Goal: Task Accomplishment & Management: Manage account settings

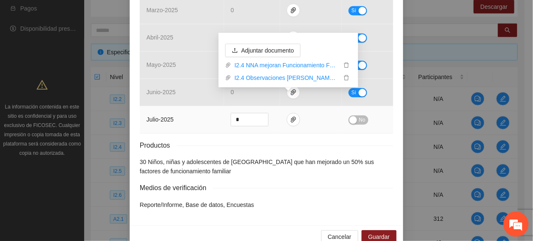
scroll to position [461, 0]
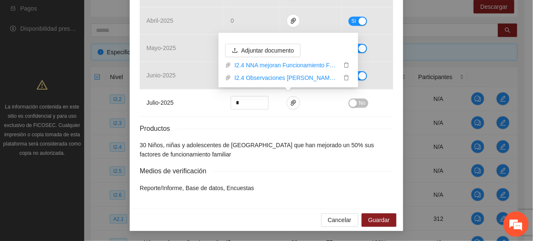
click at [175, 146] on li "30 Niños, niñas y adolescentes de [GEOGRAPHIC_DATA] que han mejorado un 50% sus…" at bounding box center [266, 149] width 253 height 19
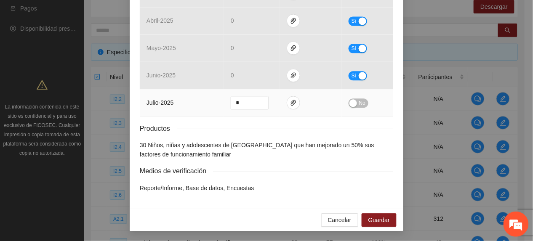
click at [362, 105] on button "No" at bounding box center [358, 102] width 20 height 9
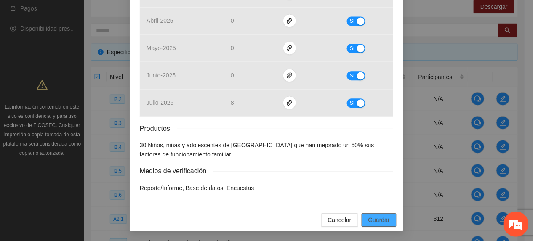
click at [388, 219] on button "Guardar" at bounding box center [378, 219] width 35 height 13
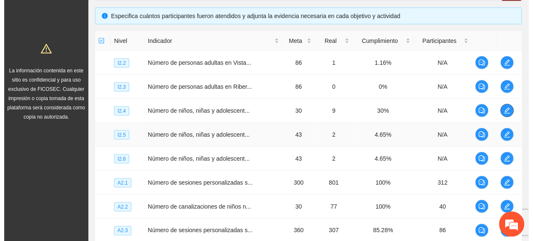
scroll to position [199, 0]
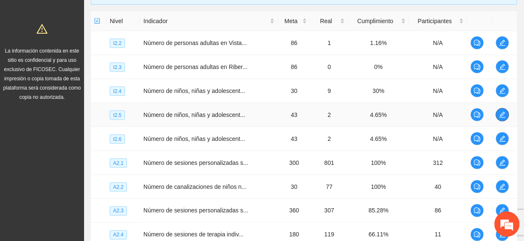
click at [502, 117] on icon "edit" at bounding box center [502, 115] width 6 height 6
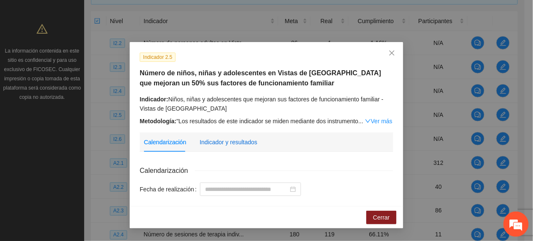
click at [237, 138] on div "Indicador y resultados" at bounding box center [228, 142] width 58 height 9
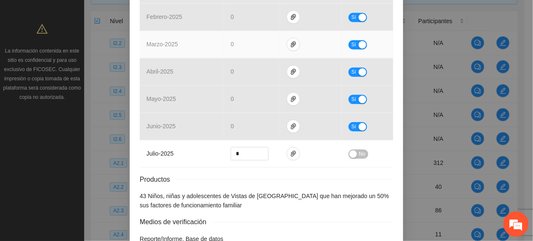
scroll to position [461, 0]
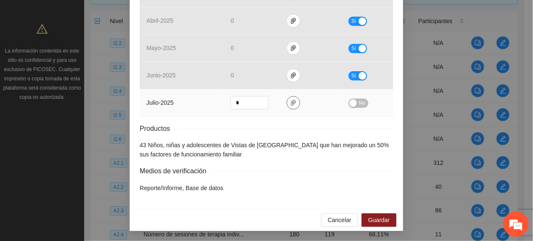
click at [291, 105] on icon "paper-clip" at bounding box center [293, 103] width 5 height 6
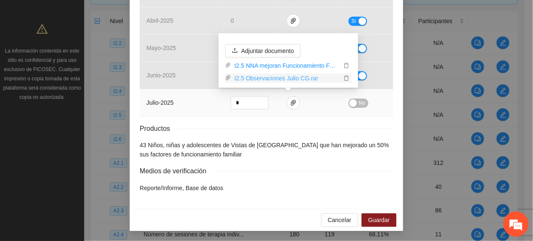
click at [262, 76] on link "I2.5 Observaciones Julio CG.rar" at bounding box center [286, 78] width 110 height 9
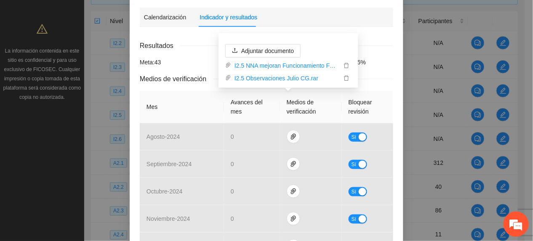
click at [176, 61] on div "Meta: 43" at bounding box center [181, 62] width 86 height 9
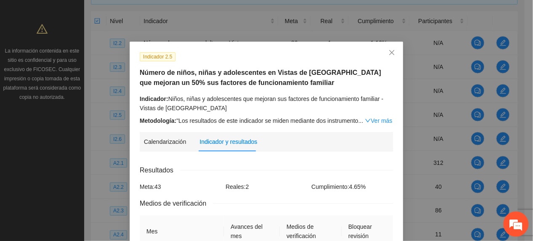
scroll to position [0, 0]
click at [378, 122] on link "Ver más" at bounding box center [378, 121] width 27 height 7
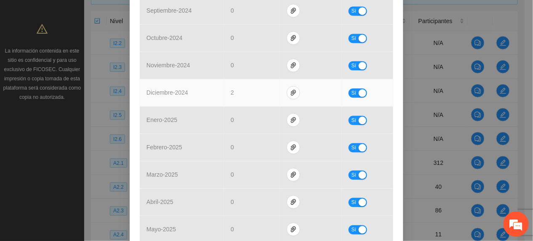
scroll to position [561, 0]
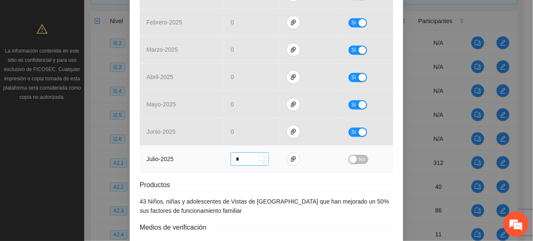
click at [261, 159] on span "up" at bounding box center [263, 156] width 5 height 5
click at [262, 159] on icon "up" at bounding box center [263, 157] width 3 height 3
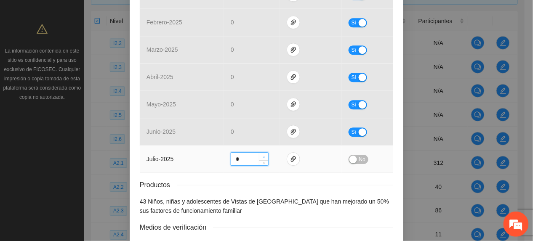
click at [262, 159] on icon "up" at bounding box center [263, 157] width 3 height 3
type input "*"
click at [262, 159] on icon "up" at bounding box center [263, 157] width 3 height 3
drag, startPoint x: 355, startPoint y: 162, endPoint x: 332, endPoint y: 155, distance: 24.3
click at [359, 163] on span "No" at bounding box center [362, 159] width 6 height 9
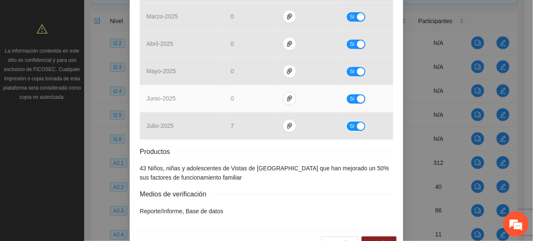
scroll to position [618, 0]
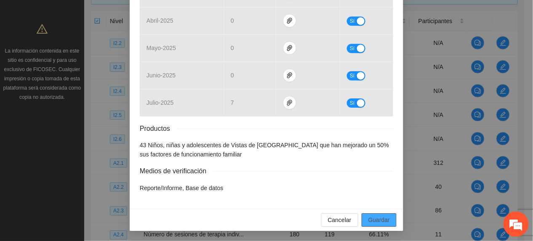
click at [374, 222] on span "Guardar" at bounding box center [378, 219] width 21 height 9
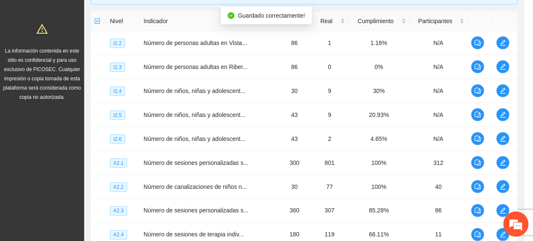
scroll to position [576, 0]
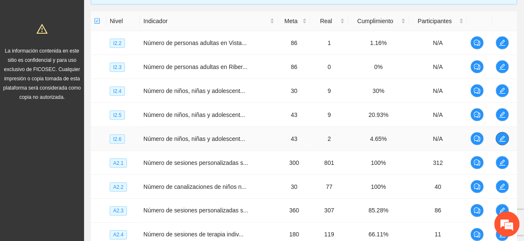
click at [502, 140] on icon "edit" at bounding box center [502, 138] width 7 height 7
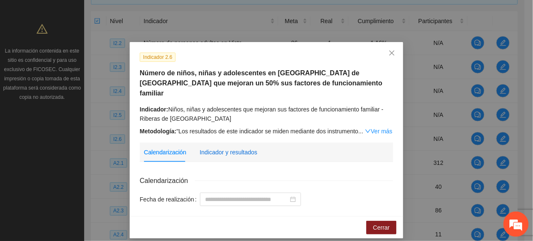
click at [213, 148] on div "Indicador y resultados" at bounding box center [228, 152] width 58 height 9
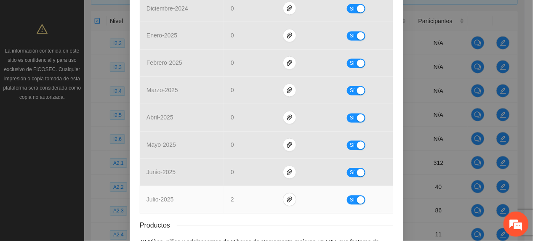
scroll to position [392, 0]
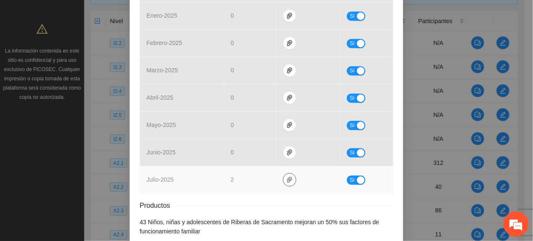
click at [286, 177] on icon "paper-clip" at bounding box center [289, 180] width 7 height 7
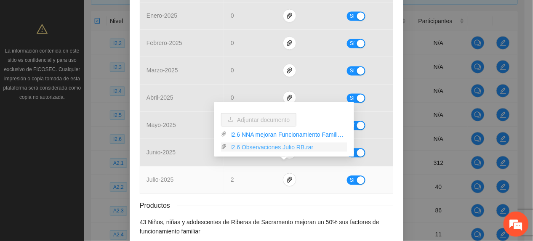
click at [265, 148] on link "I2.6 Observaciones Julio RB.rar" at bounding box center [287, 147] width 120 height 9
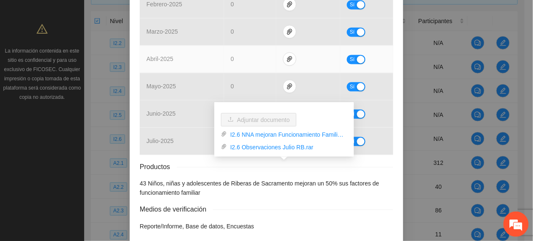
scroll to position [461, 0]
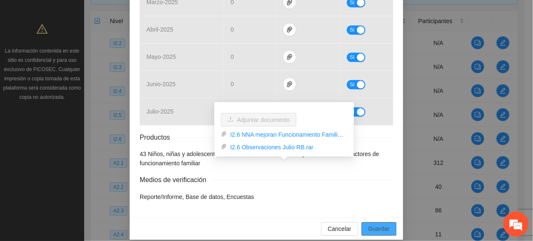
drag, startPoint x: 379, startPoint y: 223, endPoint x: 377, endPoint y: 217, distance: 5.5
click at [379, 224] on span "Guardar" at bounding box center [378, 228] width 21 height 9
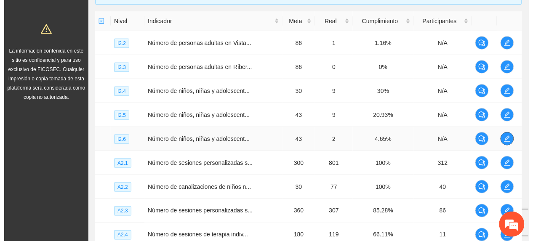
scroll to position [255, 0]
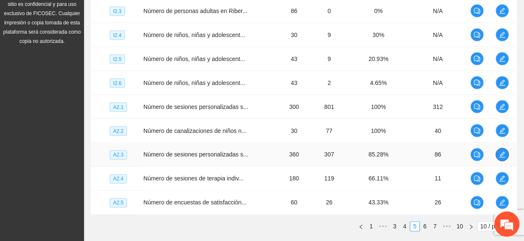
click at [501, 152] on button "button" at bounding box center [502, 154] width 13 height 13
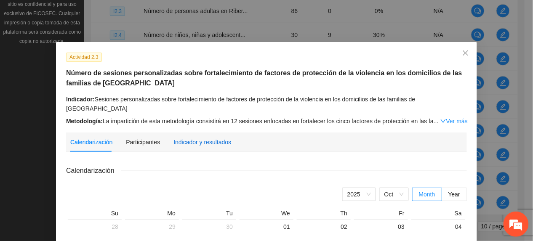
click at [181, 138] on div "Indicador y resultados" at bounding box center [202, 142] width 58 height 9
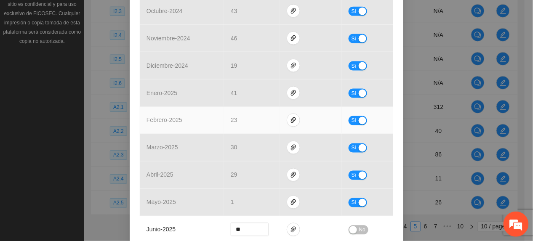
scroll to position [434, 0]
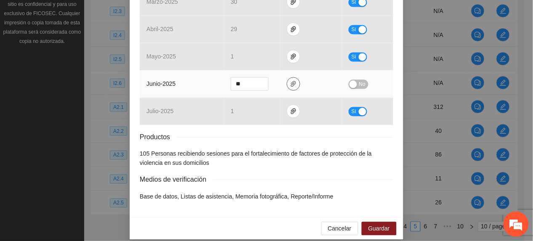
click at [286, 79] on button "button" at bounding box center [292, 83] width 13 height 13
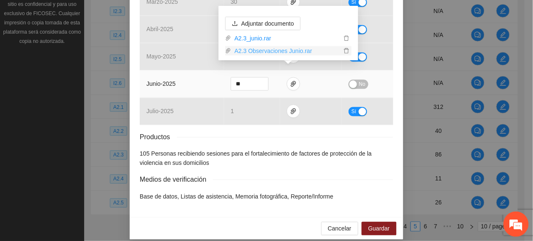
click at [263, 49] on link "A2.3 Observaciones Junio.rar" at bounding box center [286, 50] width 110 height 9
click at [264, 50] on link "A2.3 Observaciones Junio.rar" at bounding box center [286, 50] width 110 height 9
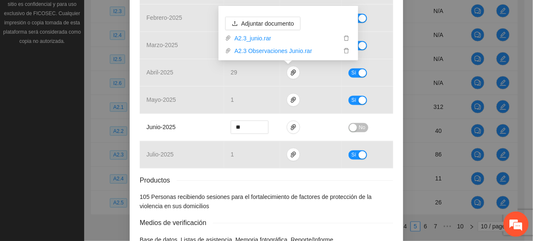
scroll to position [392, 0]
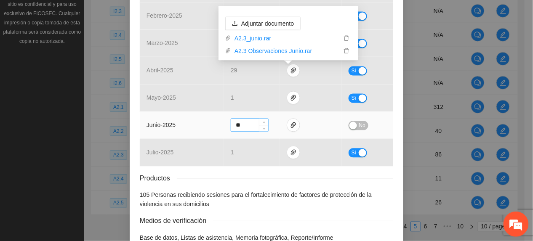
drag, startPoint x: 219, startPoint y: 119, endPoint x: 243, endPoint y: 116, distance: 24.1
click at [219, 119] on td "junio - 2025" at bounding box center [182, 125] width 84 height 27
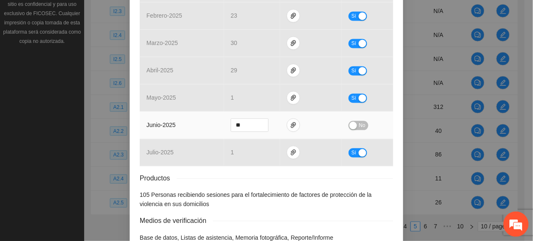
drag, startPoint x: 356, startPoint y: 116, endPoint x: 351, endPoint y: 117, distance: 5.1
click at [359, 121] on span "No" at bounding box center [362, 125] width 6 height 9
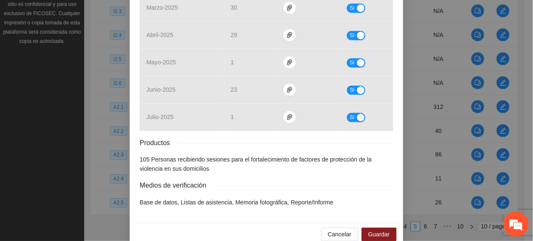
scroll to position [433, 0]
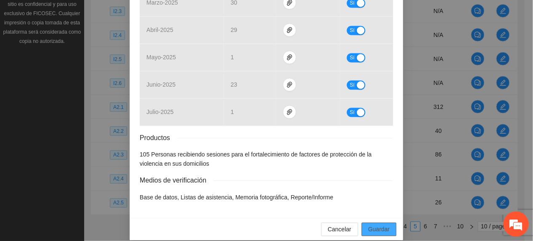
click at [381, 225] on span "Guardar" at bounding box center [378, 229] width 21 height 9
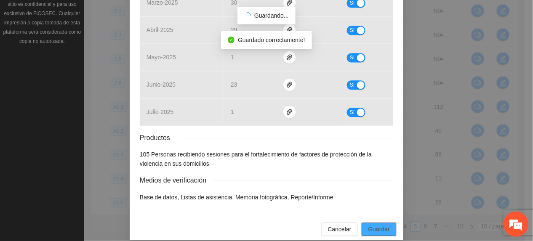
scroll to position [391, 0]
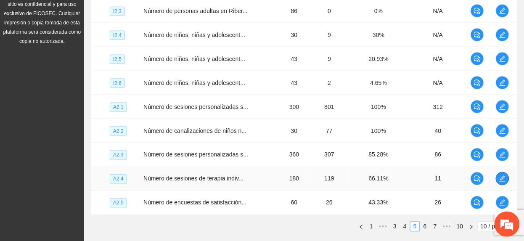
click at [498, 178] on span "edit" at bounding box center [502, 178] width 13 height 7
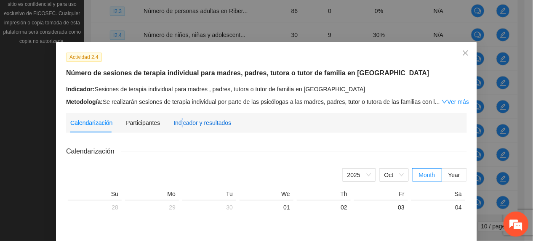
drag, startPoint x: 176, startPoint y: 119, endPoint x: 178, endPoint y: 123, distance: 4.9
click at [177, 120] on div "Indicador y resultados" at bounding box center [202, 122] width 58 height 9
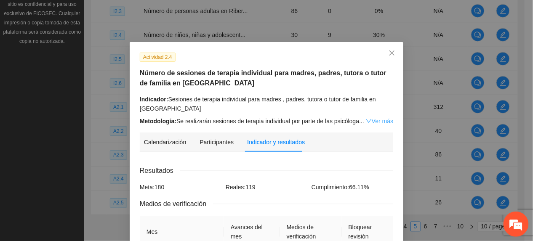
click at [369, 120] on link "Ver más" at bounding box center [379, 121] width 27 height 7
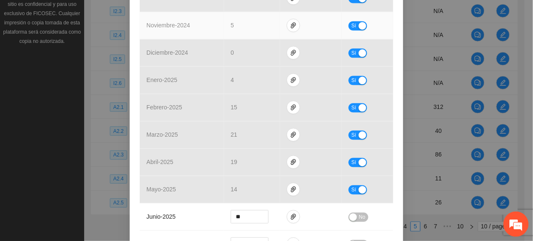
scroll to position [591, 0]
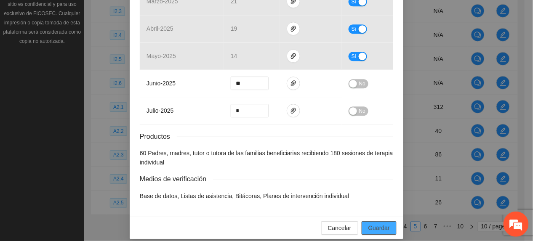
drag, startPoint x: 374, startPoint y: 221, endPoint x: 521, endPoint y: 211, distance: 146.7
click at [374, 223] on span "Guardar" at bounding box center [378, 227] width 21 height 9
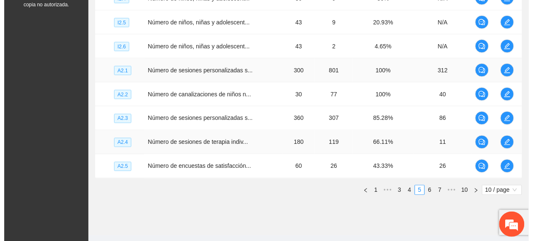
scroll to position [311, 0]
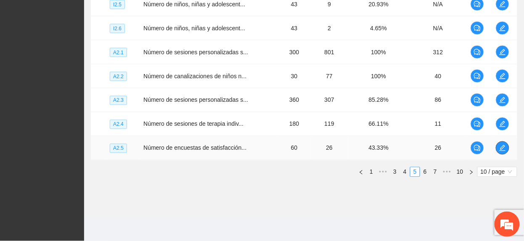
click at [506, 152] on button "button" at bounding box center [502, 147] width 13 height 13
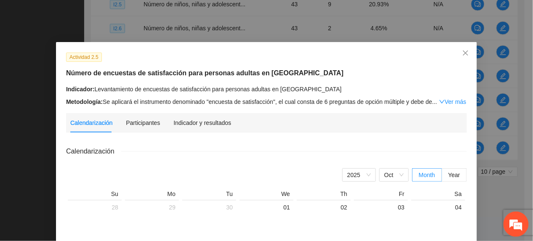
click at [198, 130] on div "Indicador y resultados" at bounding box center [202, 122] width 58 height 19
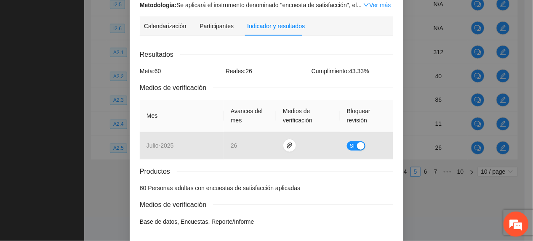
scroll to position [130, 0]
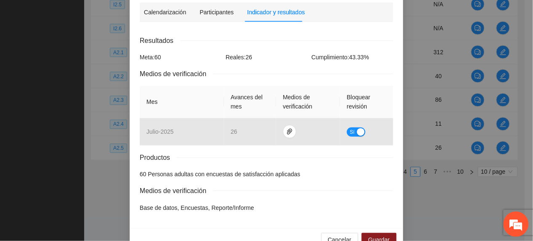
drag, startPoint x: 246, startPoint y: 182, endPoint x: 263, endPoint y: 164, distance: 25.3
click at [246, 182] on div "Resultados Meta: 60 Reales: 26 Cumplimiento: 43.33 % Medios de verificación Mes…" at bounding box center [266, 123] width 253 height 177
drag, startPoint x: 369, startPoint y: 224, endPoint x: 340, endPoint y: 172, distance: 59.5
click at [368, 235] on span "Guardar" at bounding box center [378, 239] width 21 height 9
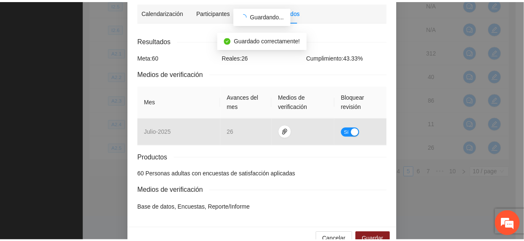
scroll to position [88, 0]
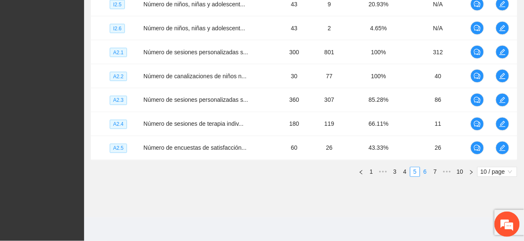
click at [424, 170] on link "6" at bounding box center [425, 171] width 9 height 9
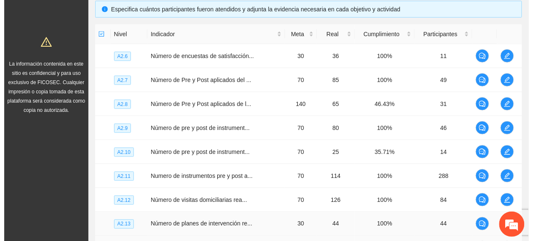
scroll to position [143, 0]
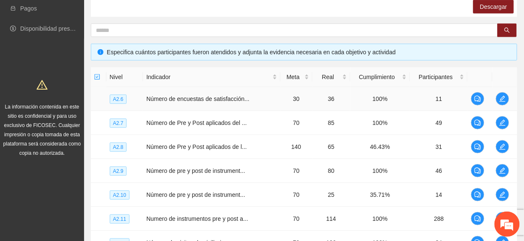
click at [506, 105] on td at bounding box center [505, 99] width 25 height 24
click at [503, 96] on icon "edit" at bounding box center [502, 98] width 7 height 7
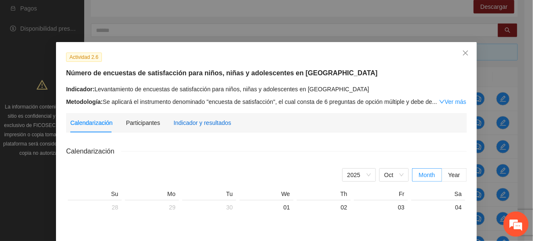
click at [199, 122] on div "Indicador y resultados" at bounding box center [202, 122] width 58 height 9
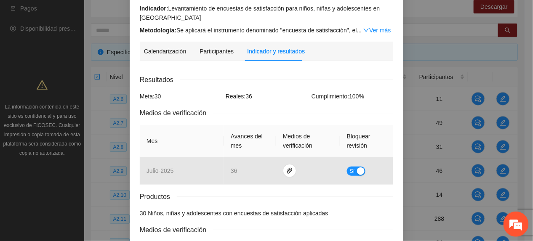
scroll to position [112, 0]
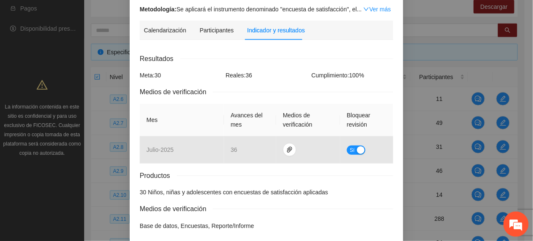
click at [308, 12] on div "Metodología: Se aplicará el instrumento denominado "encuesta de satisfacción", …" at bounding box center [266, 9] width 253 height 9
click at [374, 12] on div "Actividad 2.6 Número de encuestas de satisfacción para niños, niñas y adolescen…" at bounding box center [266, 88] width 273 height 316
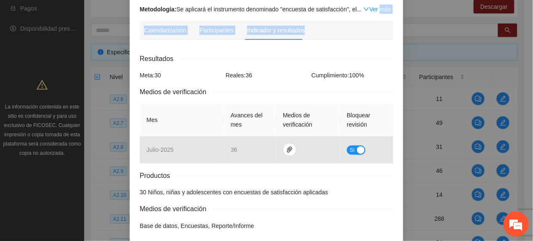
click at [374, 8] on link "Ver más" at bounding box center [376, 9] width 27 height 7
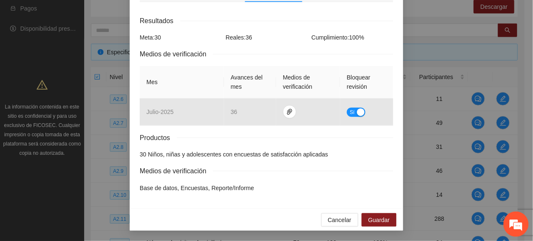
scroll to position [713, 0]
click at [371, 216] on span "Guardar" at bounding box center [378, 219] width 21 height 9
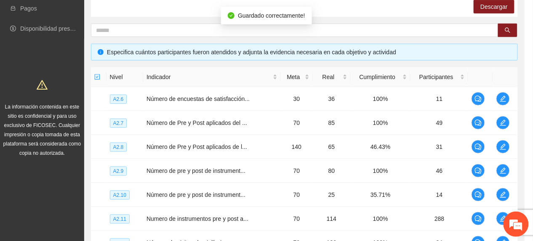
scroll to position [126, 0]
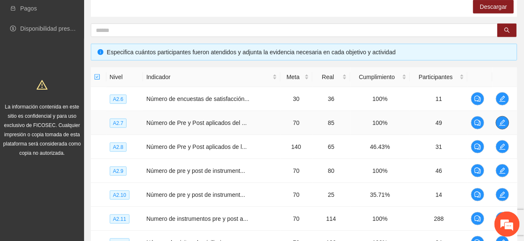
click at [503, 128] on button "button" at bounding box center [502, 122] width 13 height 13
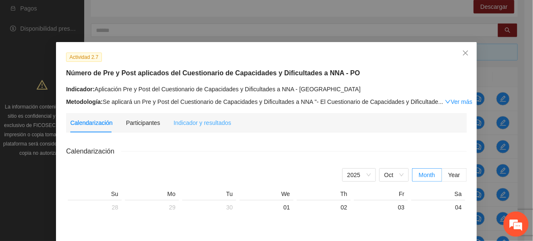
click at [204, 129] on div "Indicador y resultados" at bounding box center [202, 122] width 58 height 19
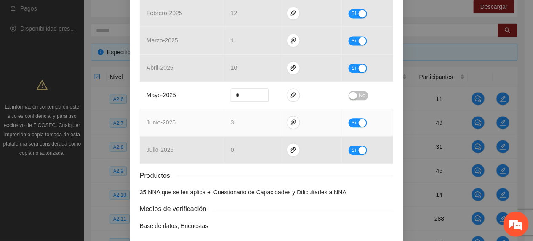
scroll to position [448, 0]
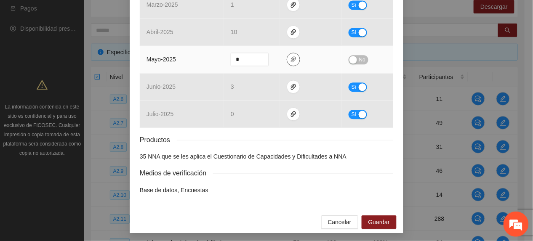
click at [290, 58] on icon "paper-clip" at bounding box center [293, 59] width 7 height 7
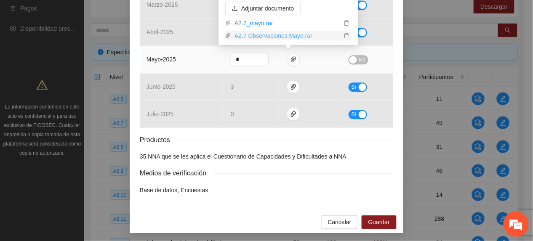
click at [265, 37] on link "A2.7 Observaciones Mayo.rar" at bounding box center [286, 35] width 110 height 9
drag, startPoint x: 162, startPoint y: 61, endPoint x: 167, endPoint y: 59, distance: 4.4
click at [164, 61] on span "mayo - 2025" at bounding box center [160, 59] width 29 height 7
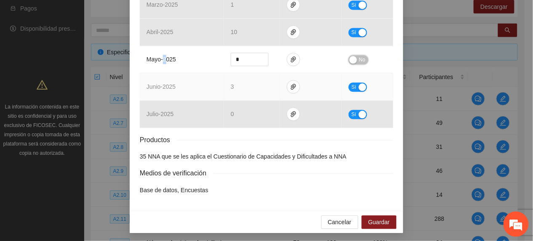
drag, startPoint x: 167, startPoint y: 59, endPoint x: 347, endPoint y: 83, distance: 182.4
click at [354, 63] on button "No" at bounding box center [358, 59] width 20 height 9
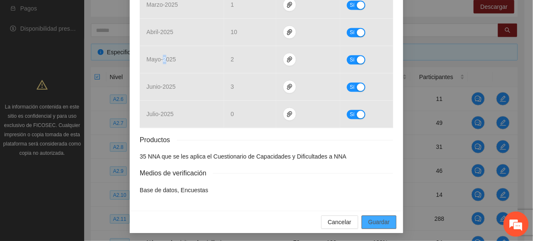
click at [380, 223] on span "Guardar" at bounding box center [378, 221] width 21 height 9
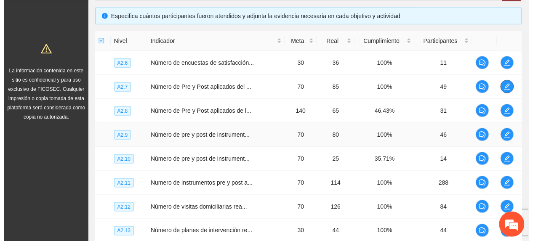
scroll to position [199, 0]
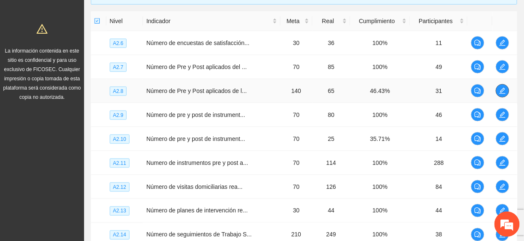
click at [496, 91] on button "button" at bounding box center [502, 90] width 13 height 13
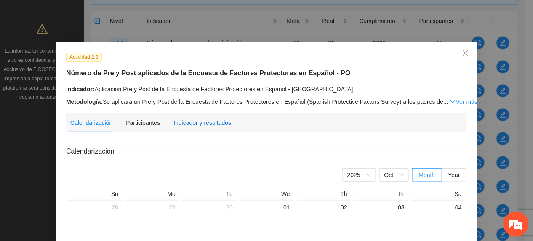
click at [200, 122] on div "Indicador y resultados" at bounding box center [202, 122] width 58 height 9
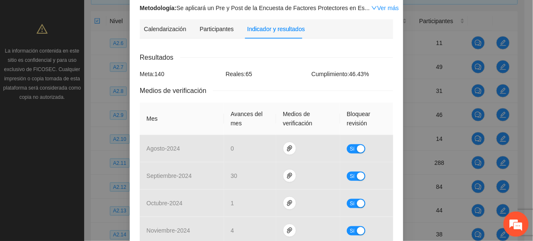
scroll to position [461, 0]
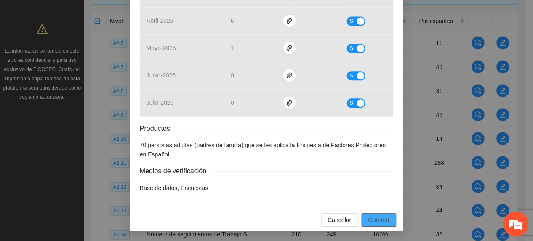
click at [376, 224] on span "Guardar" at bounding box center [378, 219] width 21 height 9
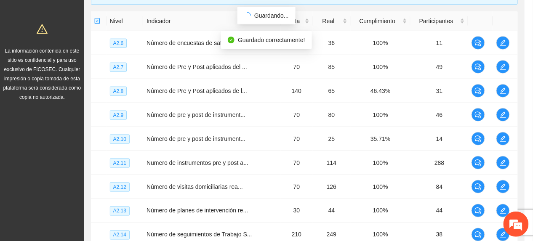
scroll to position [419, 0]
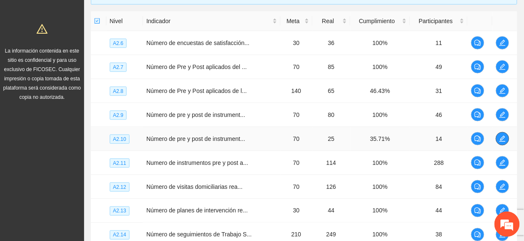
click at [506, 139] on span "edit" at bounding box center [502, 138] width 13 height 7
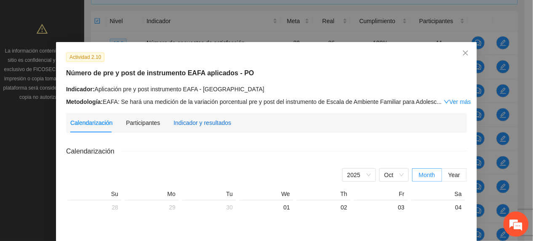
click at [220, 122] on div "Indicador y resultados" at bounding box center [202, 122] width 58 height 9
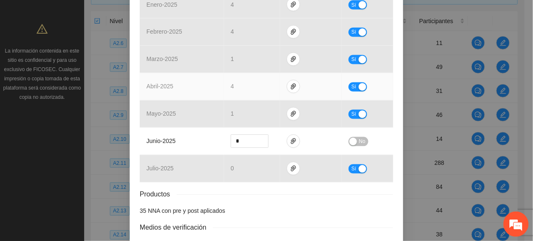
scroll to position [433, 0]
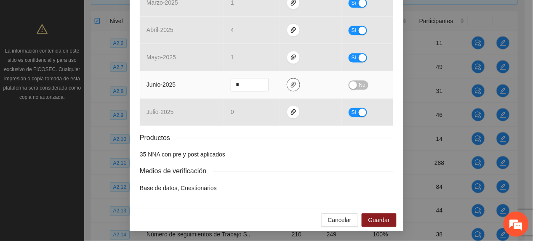
click at [287, 85] on span "paper-clip" at bounding box center [293, 84] width 13 height 7
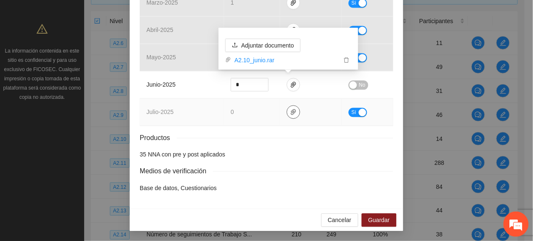
click at [291, 114] on icon "paper-clip" at bounding box center [293, 112] width 5 height 6
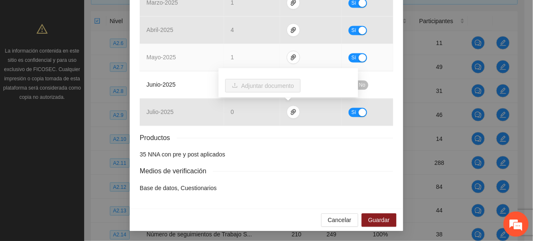
drag, startPoint x: 164, startPoint y: 68, endPoint x: 225, endPoint y: 63, distance: 61.6
click at [167, 68] on td "mayo - 2025" at bounding box center [182, 57] width 84 height 27
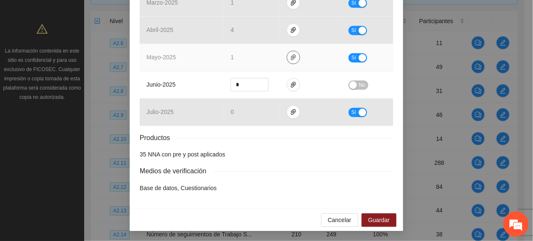
click at [291, 56] on icon "paper-clip" at bounding box center [293, 57] width 7 height 7
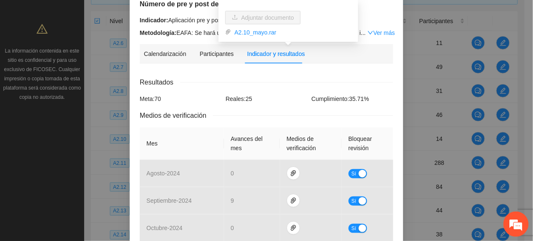
scroll to position [336, 0]
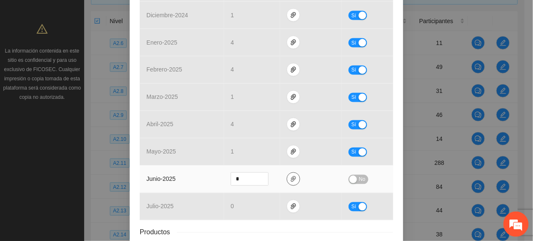
click at [291, 179] on icon "paper-clip" at bounding box center [293, 179] width 5 height 6
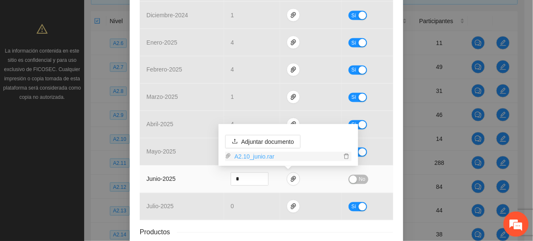
click at [257, 157] on link "A2.10_junio.rar" at bounding box center [286, 156] width 110 height 9
drag, startPoint x: 181, startPoint y: 179, endPoint x: 260, endPoint y: 179, distance: 79.1
click at [181, 179] on td "junio - 2025" at bounding box center [182, 179] width 84 height 27
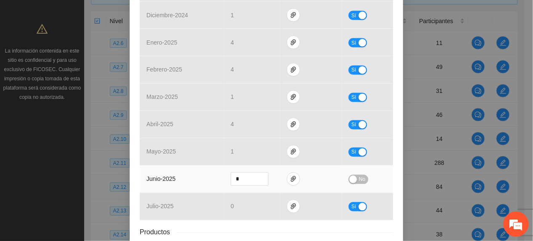
click at [352, 179] on div "button" at bounding box center [353, 180] width 8 height 8
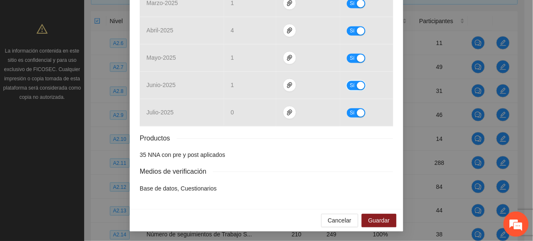
scroll to position [432, 0]
drag, startPoint x: 383, startPoint y: 218, endPoint x: 420, endPoint y: 198, distance: 42.2
click at [383, 218] on span "Guardar" at bounding box center [378, 219] width 21 height 9
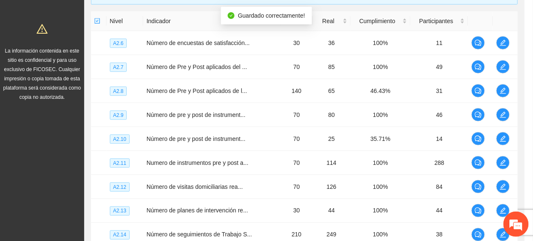
scroll to position [390, 0]
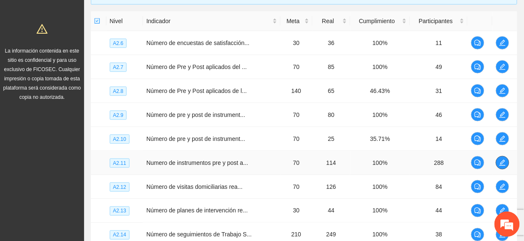
click at [501, 165] on icon "edit" at bounding box center [503, 163] width 6 height 6
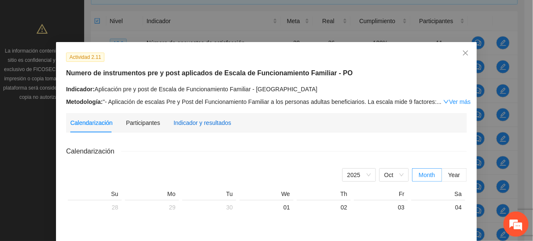
click at [183, 120] on div "Indicador y resultados" at bounding box center [202, 122] width 58 height 9
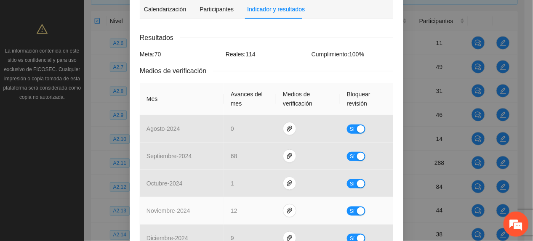
scroll to position [0, 0]
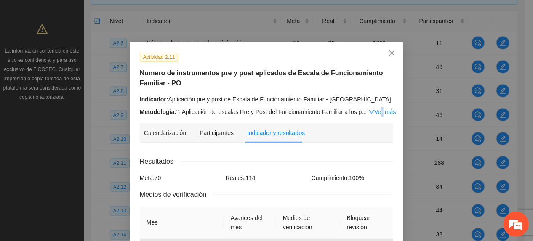
click at [373, 112] on link "Ver más" at bounding box center [381, 112] width 27 height 7
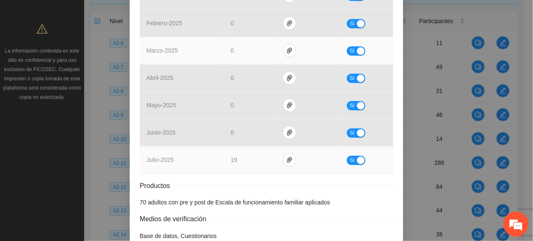
scroll to position [581, 0]
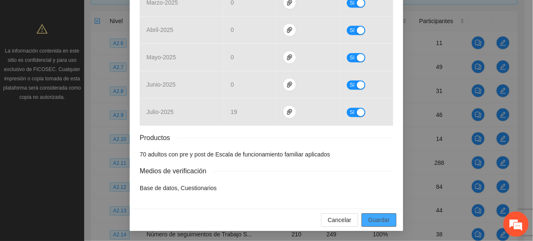
click at [376, 224] on span "Guardar" at bounding box center [378, 219] width 21 height 9
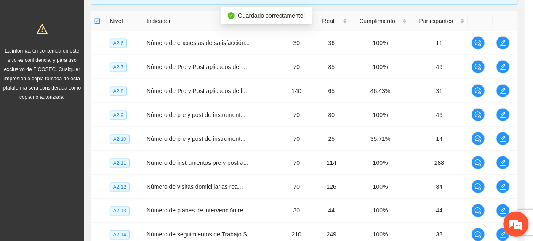
scroll to position [539, 0]
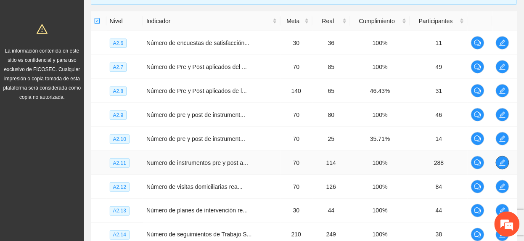
click at [504, 163] on icon "edit" at bounding box center [502, 162] width 7 height 7
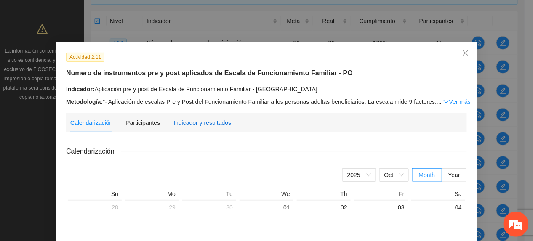
click at [216, 119] on div "Indicador y resultados" at bounding box center [202, 122] width 58 height 9
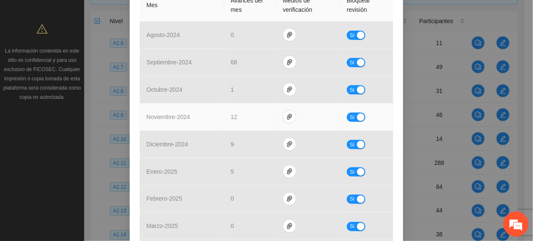
scroll to position [336, 0]
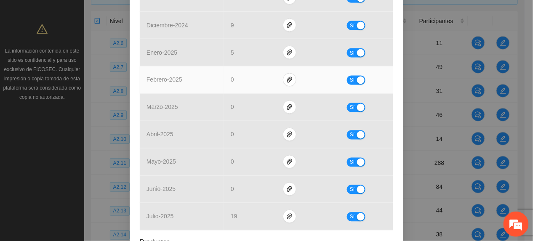
click at [185, 93] on td "febrero - 2025" at bounding box center [182, 79] width 84 height 27
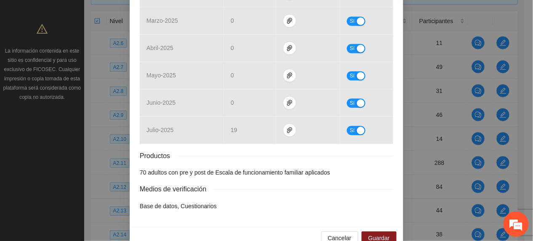
scroll to position [442, 0]
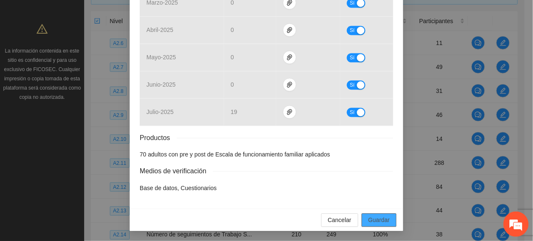
click at [376, 216] on span "Guardar" at bounding box center [378, 219] width 21 height 9
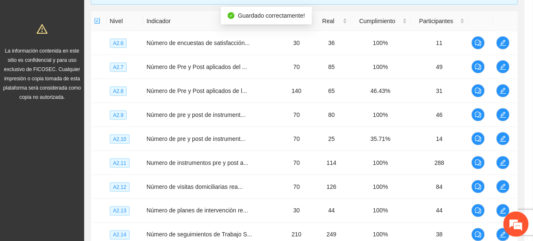
scroll to position [400, 0]
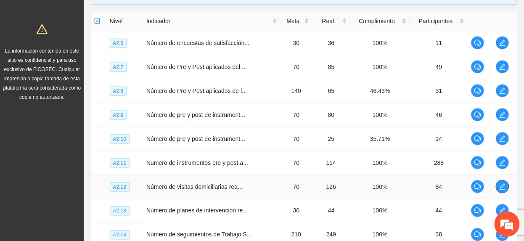
click at [501, 193] on button "button" at bounding box center [502, 186] width 13 height 13
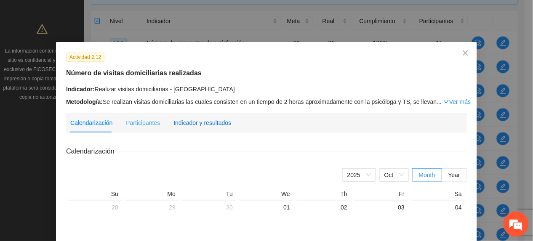
drag, startPoint x: 186, startPoint y: 119, endPoint x: 203, endPoint y: 127, distance: 18.6
click at [185, 119] on div "Indicador y resultados" at bounding box center [202, 122] width 58 height 9
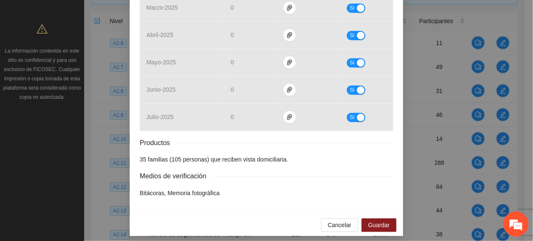
scroll to position [432, 0]
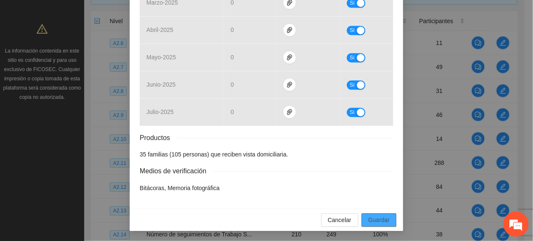
click at [374, 219] on span "Guardar" at bounding box center [378, 219] width 21 height 9
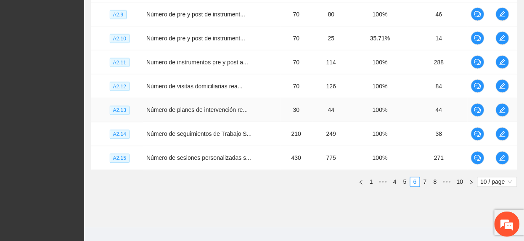
scroll to position [311, 0]
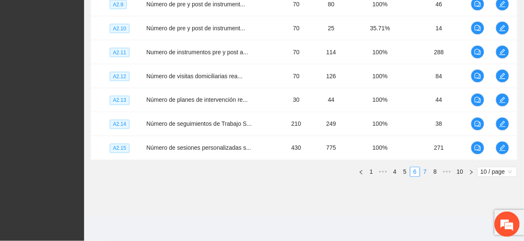
click at [427, 173] on link "7" at bounding box center [425, 171] width 9 height 9
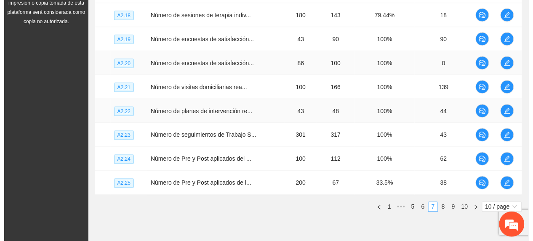
scroll to position [255, 0]
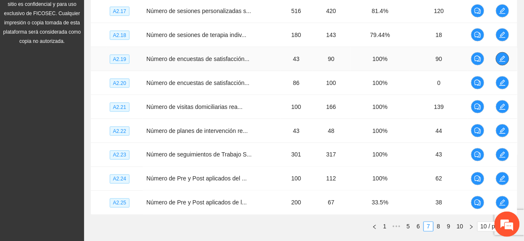
click at [508, 59] on span "edit" at bounding box center [502, 59] width 13 height 7
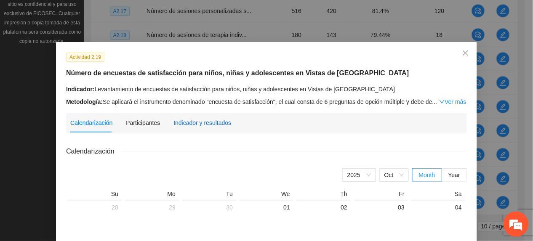
click at [213, 125] on div "Indicador y resultados" at bounding box center [202, 122] width 58 height 9
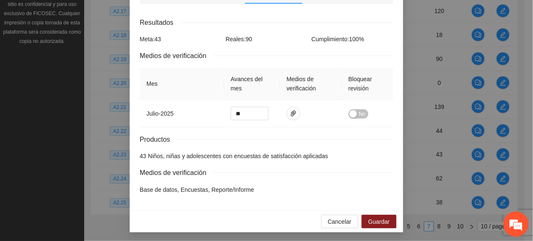
scroll to position [150, 0]
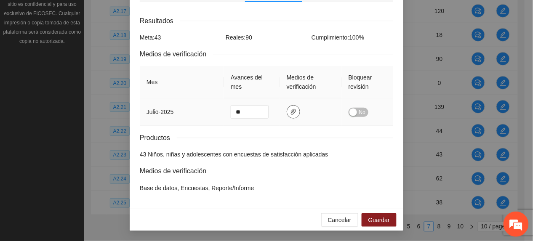
click at [290, 109] on icon "paper-clip" at bounding box center [293, 112] width 7 height 7
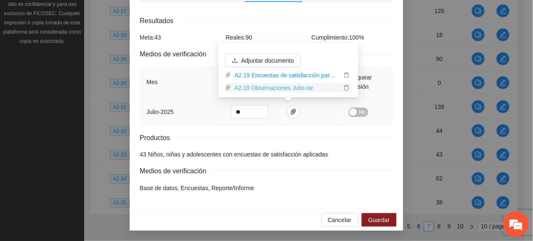
click at [249, 85] on link "A2.19 Observaciones Julio.rar" at bounding box center [286, 87] width 110 height 9
drag, startPoint x: 169, startPoint y: 136, endPoint x: 284, endPoint y: 112, distance: 117.8
click at [175, 132] on div "Resultados Meta: 43 Reales: 90 Cumplimiento: 100 % Medios de verificación Mes A…" at bounding box center [266, 104] width 253 height 177
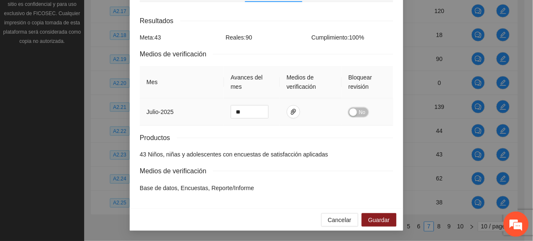
drag, startPoint x: 354, startPoint y: 114, endPoint x: 375, endPoint y: 155, distance: 45.9
click at [357, 118] on td "No" at bounding box center [367, 111] width 51 height 27
drag, startPoint x: 354, startPoint y: 110, endPoint x: 355, endPoint y: 118, distance: 7.7
click at [354, 113] on button "No" at bounding box center [358, 112] width 20 height 9
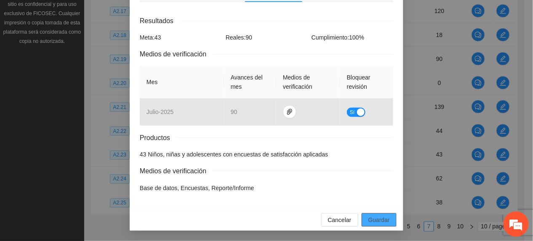
click at [373, 216] on button "Guardar" at bounding box center [378, 219] width 35 height 13
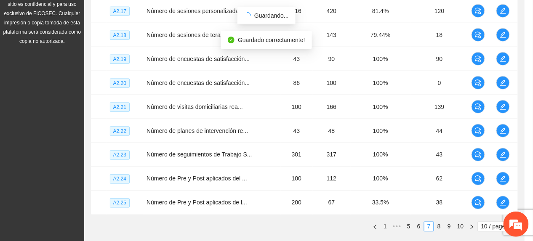
scroll to position [108, 0]
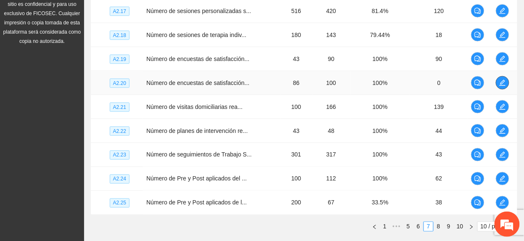
click at [503, 85] on icon "edit" at bounding box center [502, 82] width 7 height 7
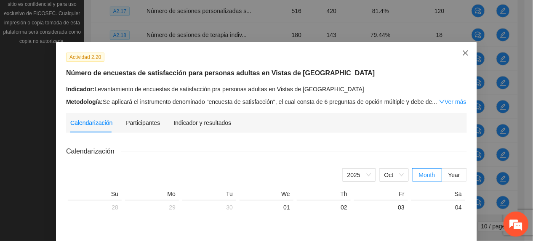
click at [460, 49] on span "Close" at bounding box center [465, 53] width 23 height 23
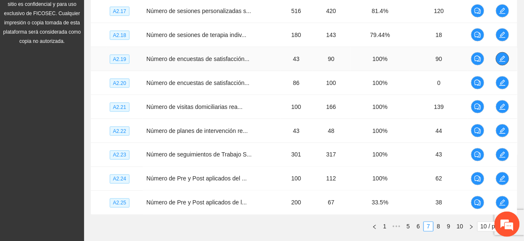
click at [505, 58] on icon "edit" at bounding box center [502, 59] width 7 height 7
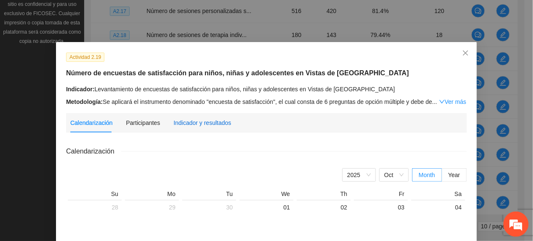
click at [173, 123] on div "Indicador y resultados" at bounding box center [202, 122] width 58 height 9
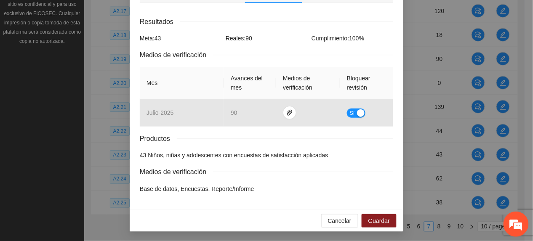
scroll to position [150, 0]
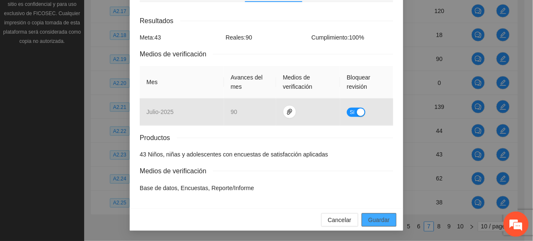
drag, startPoint x: 366, startPoint y: 224, endPoint x: 345, endPoint y: 238, distance: 24.3
click at [366, 225] on button "Guardar" at bounding box center [378, 219] width 35 height 13
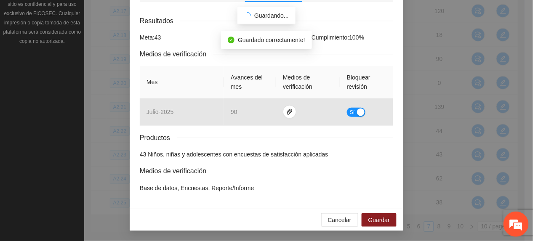
scroll to position [108, 0]
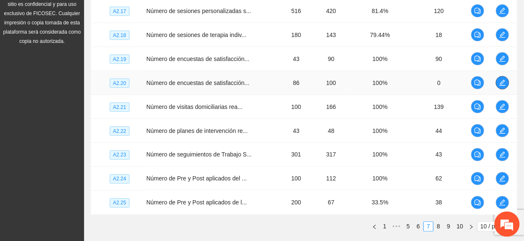
click at [503, 88] on button "button" at bounding box center [502, 82] width 13 height 13
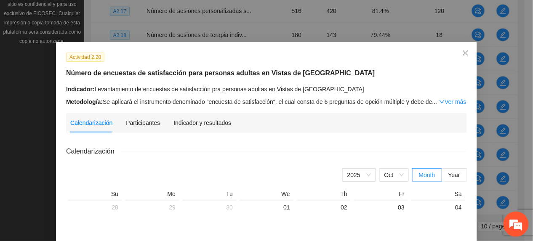
drag, startPoint x: 209, startPoint y: 114, endPoint x: 209, endPoint y: 120, distance: 5.5
click at [209, 114] on div "Indicador y resultados" at bounding box center [202, 122] width 58 height 19
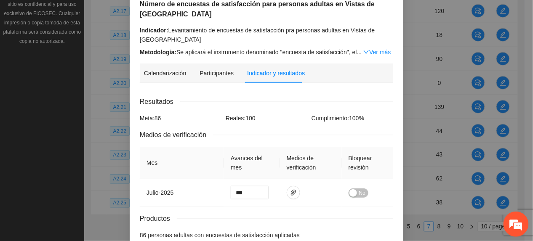
scroll to position [150, 0]
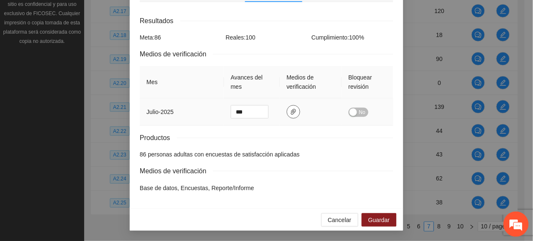
click at [290, 110] on icon "paper-clip" at bounding box center [293, 112] width 7 height 7
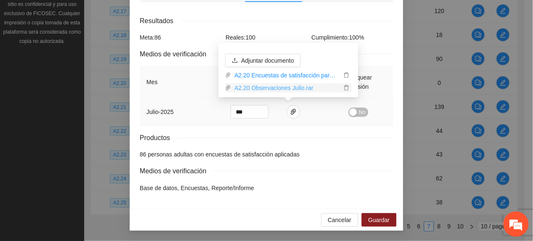
click at [271, 92] on link "A2.20 Observaciones Julio.rar" at bounding box center [286, 87] width 110 height 9
click at [359, 111] on span "No" at bounding box center [362, 112] width 6 height 9
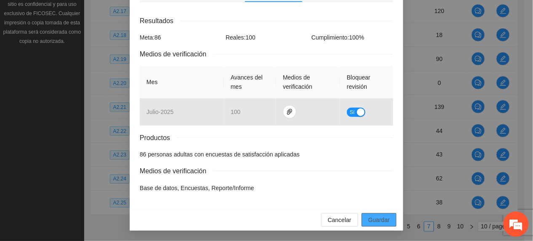
click at [380, 219] on span "Guardar" at bounding box center [378, 219] width 21 height 9
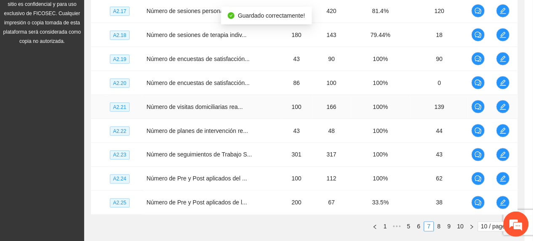
scroll to position [108, 0]
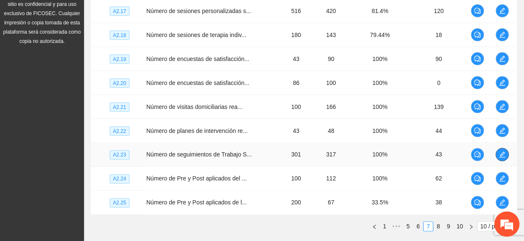
click at [502, 154] on icon "edit" at bounding box center [502, 154] width 7 height 7
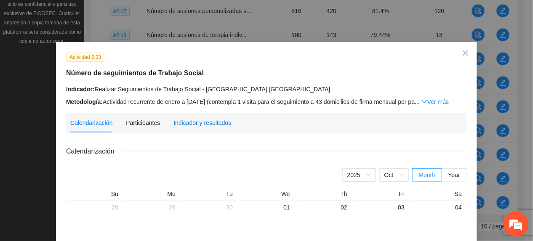
click at [209, 118] on div "Indicador y resultados" at bounding box center [202, 122] width 58 height 9
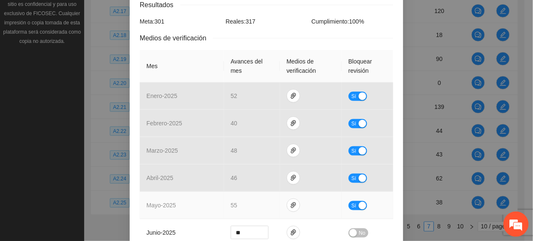
scroll to position [295, 0]
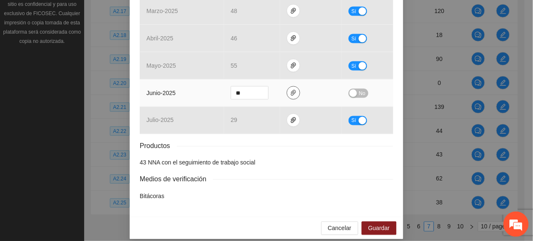
click at [292, 90] on span "paper-clip" at bounding box center [293, 93] width 13 height 7
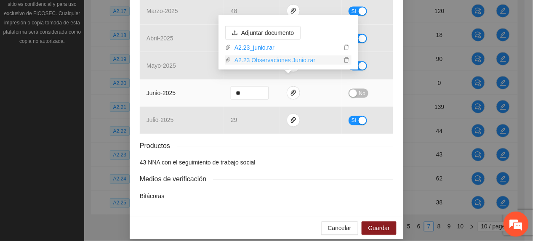
click at [273, 60] on link "A2.23 Observaciones Junio.rar" at bounding box center [286, 60] width 110 height 9
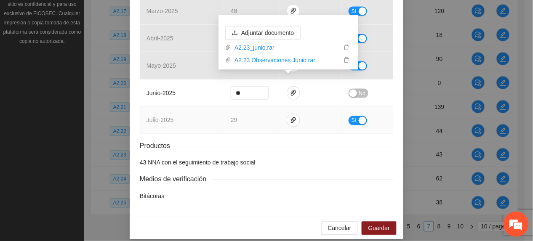
click at [198, 113] on td "julio - 2025" at bounding box center [182, 120] width 84 height 27
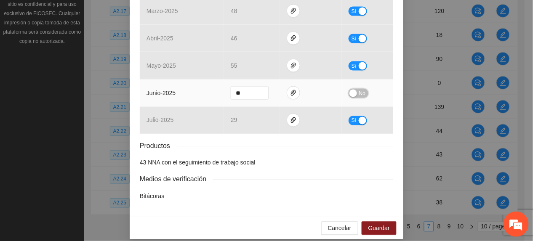
click at [362, 89] on button "No" at bounding box center [358, 93] width 20 height 9
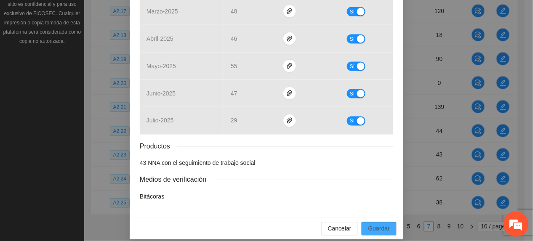
click at [379, 224] on span "Guardar" at bounding box center [378, 228] width 21 height 9
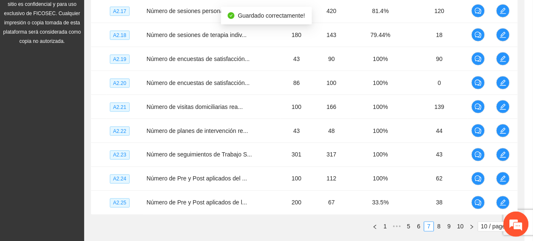
scroll to position [253, 0]
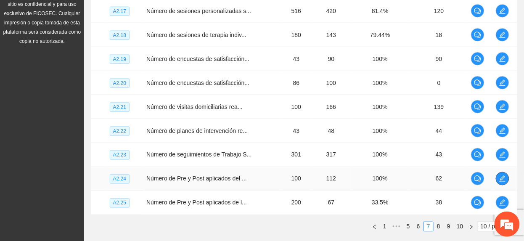
click at [498, 177] on button "button" at bounding box center [502, 178] width 13 height 13
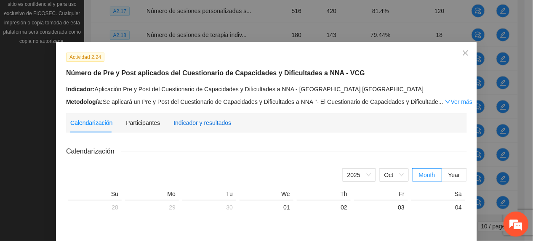
click at [212, 119] on div "Indicador y resultados" at bounding box center [202, 122] width 58 height 9
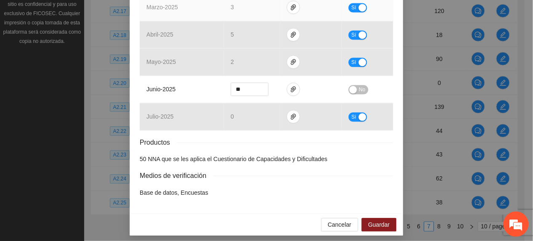
scroll to position [452, 0]
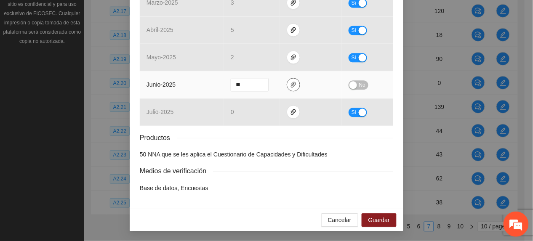
click at [290, 87] on icon "paper-clip" at bounding box center [293, 84] width 7 height 7
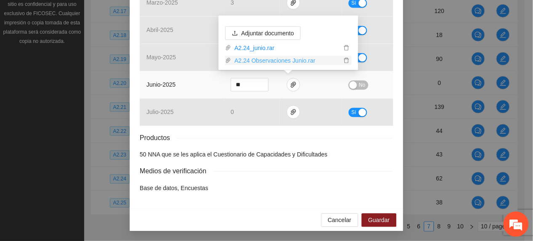
click at [266, 60] on link "A2.24 Observaciones Junio.rar" at bounding box center [286, 60] width 110 height 9
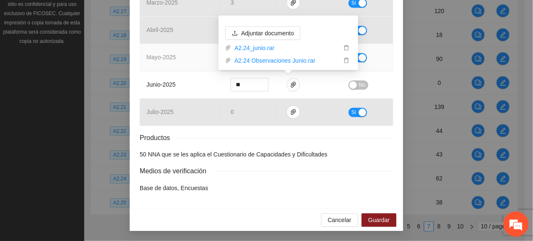
click at [140, 48] on td "mayo - 2025" at bounding box center [182, 57] width 84 height 27
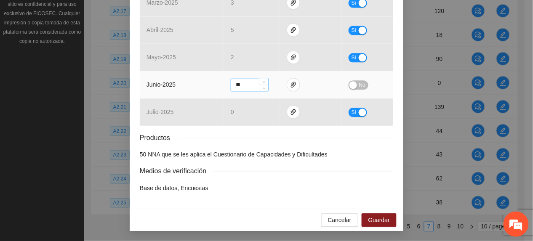
click at [264, 86] on div "**" at bounding box center [249, 84] width 38 height 13
type input "**"
click at [262, 88] on icon "down" at bounding box center [263, 87] width 3 height 3
click at [361, 88] on span "No" at bounding box center [362, 84] width 6 height 9
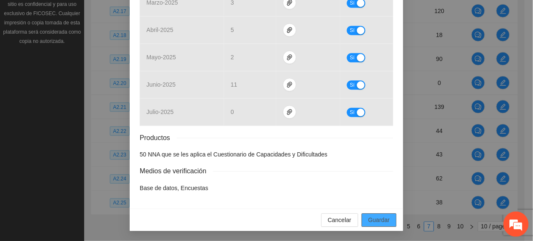
click at [385, 225] on button "Guardar" at bounding box center [378, 219] width 35 height 13
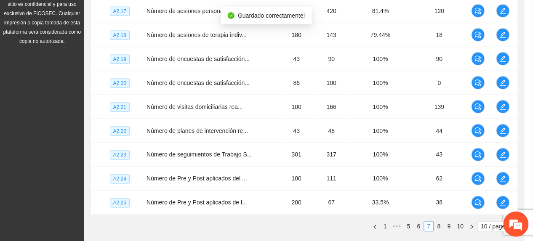
scroll to position [410, 0]
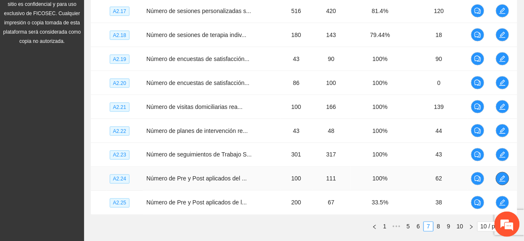
click at [502, 180] on icon "edit" at bounding box center [503, 179] width 6 height 6
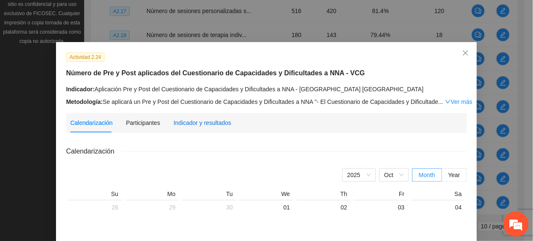
click at [198, 125] on div "Indicador y resultados" at bounding box center [202, 122] width 58 height 9
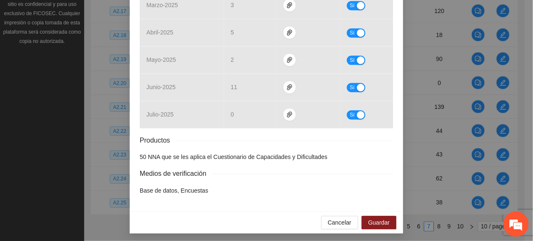
scroll to position [452, 0]
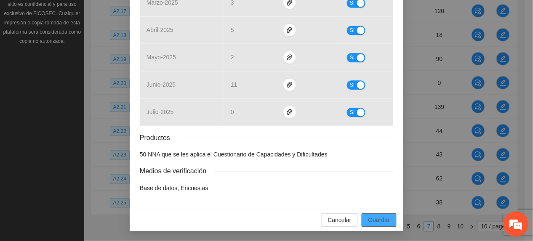
click at [374, 217] on span "Guardar" at bounding box center [378, 219] width 21 height 9
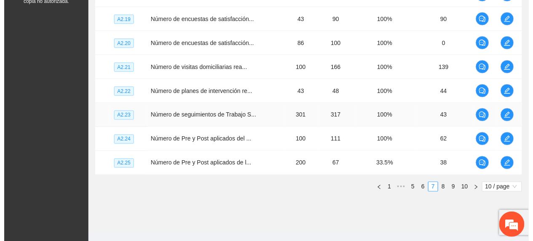
scroll to position [311, 0]
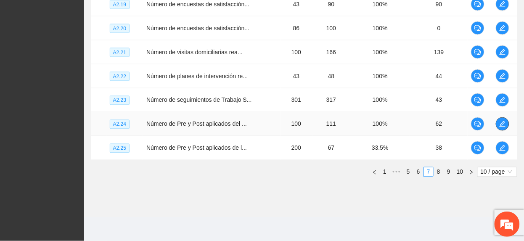
click at [503, 125] on icon "edit" at bounding box center [502, 124] width 7 height 7
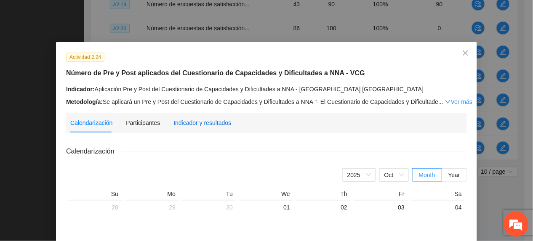
click at [187, 122] on div "Indicador y resultados" at bounding box center [202, 122] width 58 height 9
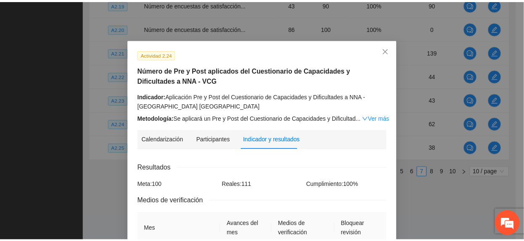
scroll to position [0, 0]
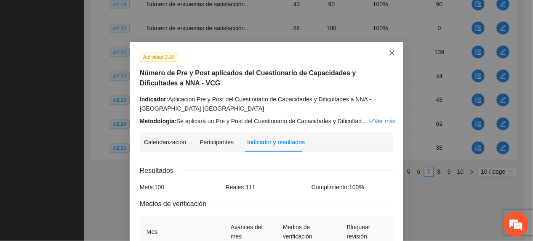
click at [389, 50] on icon "close" at bounding box center [391, 53] width 7 height 7
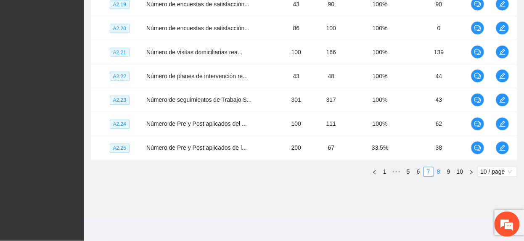
click at [438, 172] on link "8" at bounding box center [438, 171] width 9 height 9
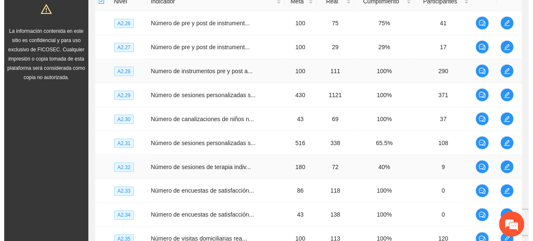
scroll to position [199, 0]
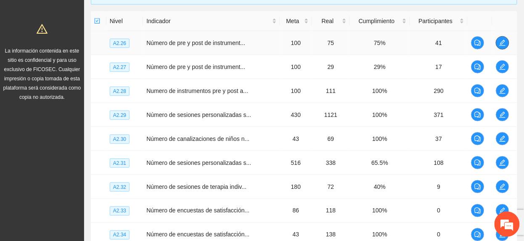
click at [501, 40] on icon "edit" at bounding box center [502, 43] width 7 height 7
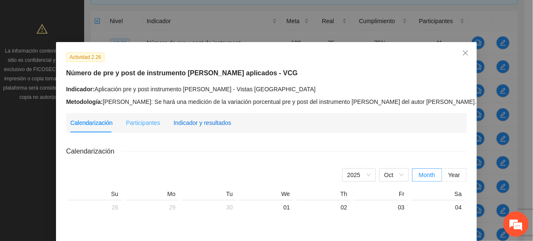
drag, startPoint x: 213, startPoint y: 125, endPoint x: 223, endPoint y: 127, distance: 9.8
click at [212, 126] on div "Indicador y resultados" at bounding box center [202, 122] width 58 height 9
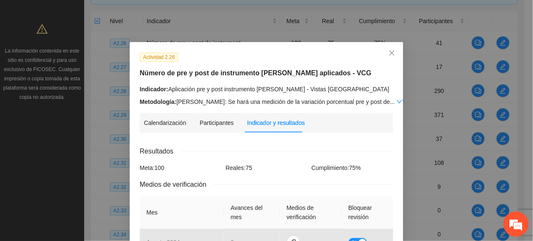
scroll to position [392, 0]
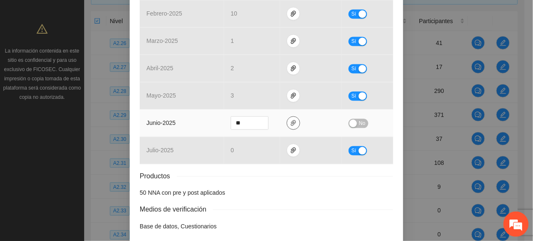
click at [287, 127] on span "paper-clip" at bounding box center [293, 123] width 13 height 7
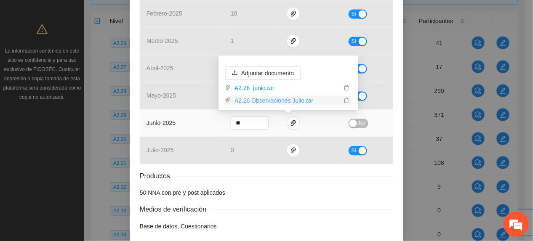
click at [266, 98] on link "A2.26 Observaciones Julio.rar" at bounding box center [286, 100] width 110 height 9
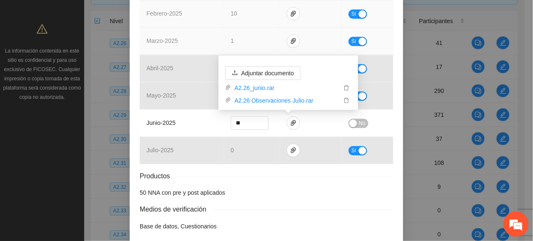
drag, startPoint x: 172, startPoint y: 26, endPoint x: 182, endPoint y: 34, distance: 13.1
click at [178, 31] on tbody "agosto - 2024 0 Sí septiembre - 2024 20 Sí octubre - 2024 6 Sí noviembre - 2024…" at bounding box center [266, 0] width 253 height 328
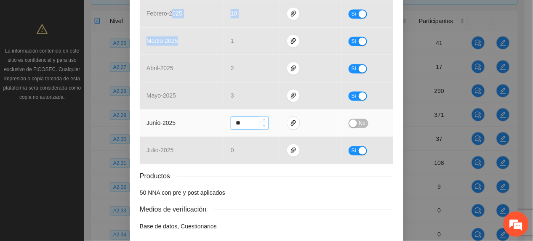
type input "**"
drag, startPoint x: 182, startPoint y: 34, endPoint x: 260, endPoint y: 130, distance: 123.8
click at [260, 130] on span "Decrease Value" at bounding box center [263, 126] width 9 height 8
click at [260, 130] on div "**" at bounding box center [249, 123] width 38 height 13
drag, startPoint x: 260, startPoint y: 131, endPoint x: 360, endPoint y: 128, distance: 100.6
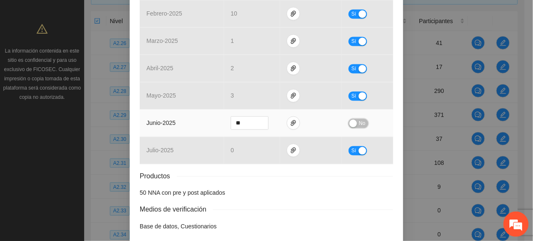
click at [360, 128] on span "No" at bounding box center [362, 123] width 6 height 9
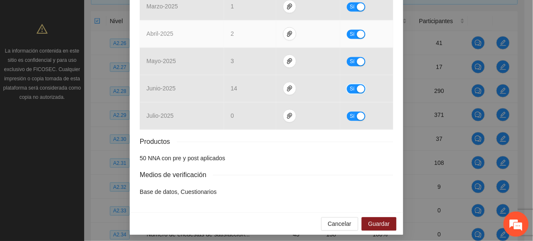
scroll to position [432, 0]
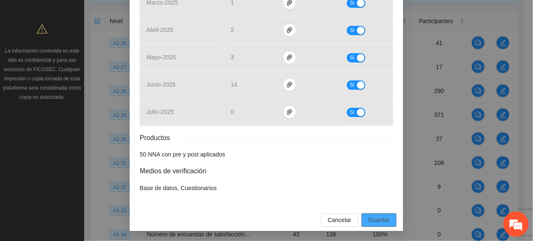
click at [372, 220] on span "Guardar" at bounding box center [378, 219] width 21 height 9
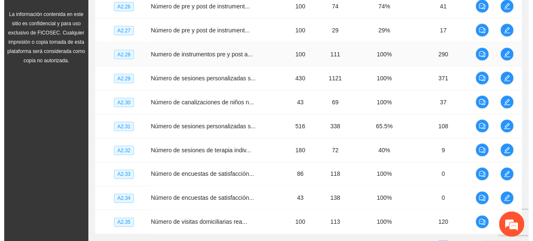
scroll to position [255, 0]
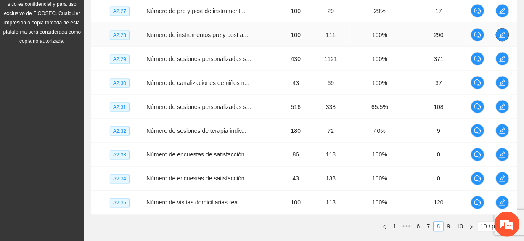
click at [506, 30] on button "button" at bounding box center [502, 34] width 13 height 13
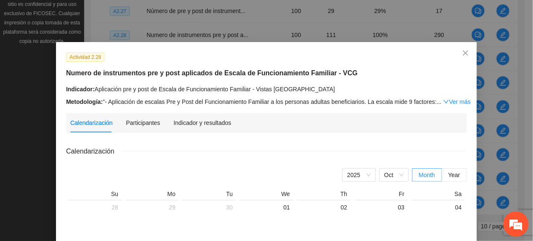
drag, startPoint x: 203, startPoint y: 114, endPoint x: 229, endPoint y: 127, distance: 29.4
click at [202, 114] on div "Indicador y resultados" at bounding box center [202, 122] width 58 height 19
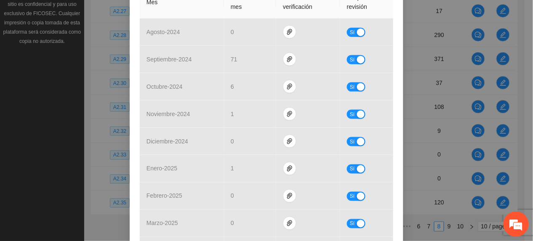
scroll to position [392, 0]
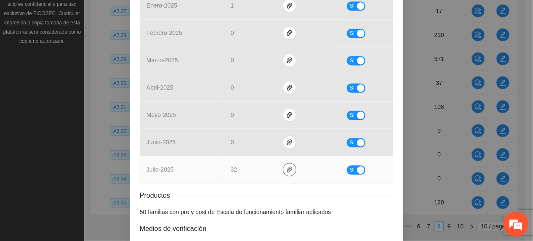
click at [286, 167] on icon "paper-clip" at bounding box center [289, 170] width 7 height 7
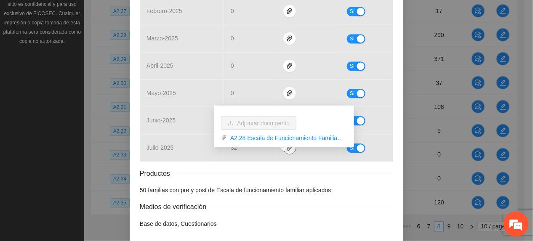
scroll to position [442, 0]
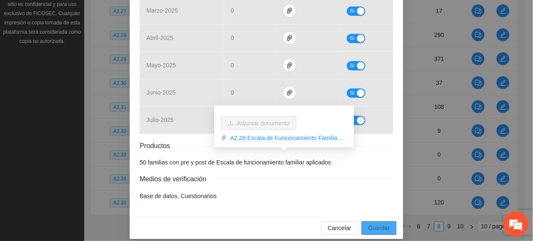
click at [368, 224] on span "Guardar" at bounding box center [378, 227] width 21 height 9
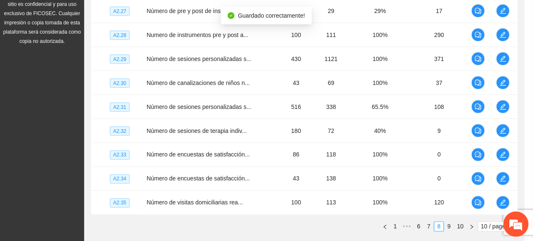
scroll to position [400, 0]
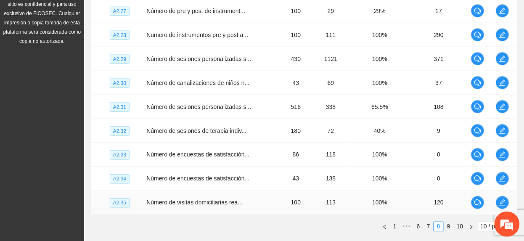
drag, startPoint x: 177, startPoint y: 220, endPoint x: 194, endPoint y: 212, distance: 18.8
click at [178, 220] on div "Nivel Indicador Meta Real Cumplimiento Participantes A2.26 Número de pre y post…" at bounding box center [304, 93] width 427 height 276
click at [505, 156] on icon "edit" at bounding box center [502, 154] width 7 height 7
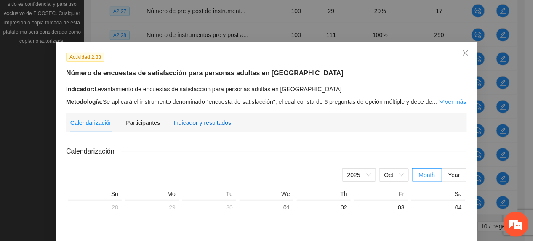
click at [207, 120] on div "Indicador y resultados" at bounding box center [202, 122] width 58 height 9
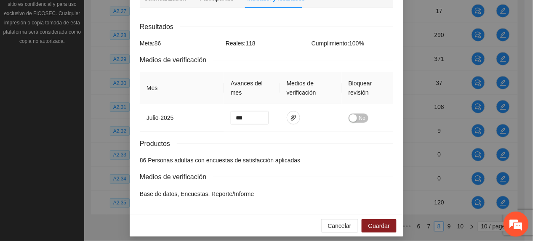
scroll to position [150, 0]
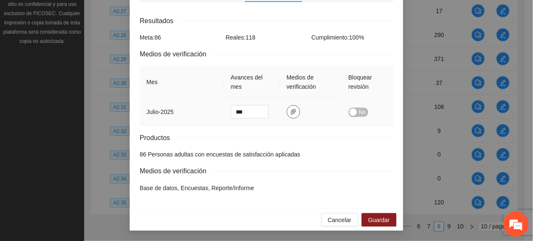
click at [290, 111] on icon "paper-clip" at bounding box center [293, 112] width 7 height 7
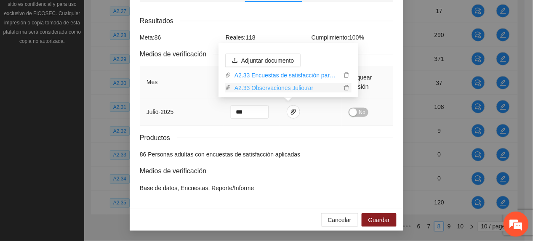
click at [268, 90] on link "A2.33 Observaciones Julio.rar" at bounding box center [286, 87] width 110 height 9
drag, startPoint x: 188, startPoint y: 28, endPoint x: 199, endPoint y: 44, distance: 19.7
click at [191, 29] on div "Resultados Meta: 86 Reales: 118 Cumplimiento: 100 % Medios de verificación Mes …" at bounding box center [266, 104] width 253 height 177
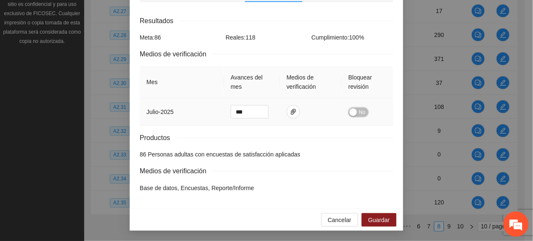
drag, startPoint x: 354, startPoint y: 111, endPoint x: 394, endPoint y: 209, distance: 105.2
click at [355, 114] on button "No" at bounding box center [358, 112] width 20 height 9
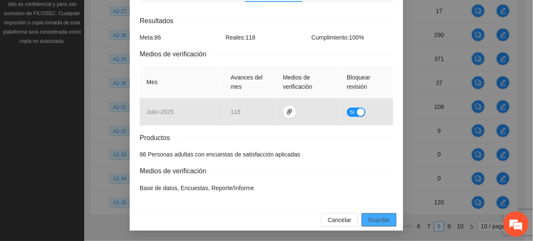
click at [379, 217] on span "Guardar" at bounding box center [378, 219] width 21 height 9
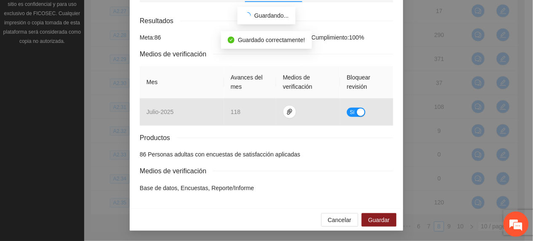
scroll to position [108, 0]
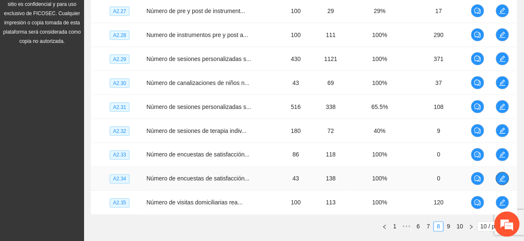
click at [501, 179] on icon "edit" at bounding box center [502, 178] width 7 height 7
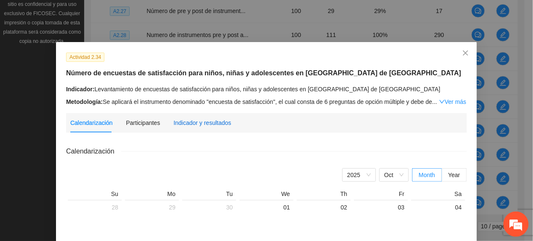
click at [208, 123] on div "Indicador y resultados" at bounding box center [202, 122] width 58 height 9
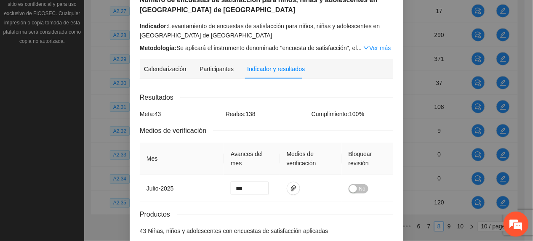
scroll to position [150, 0]
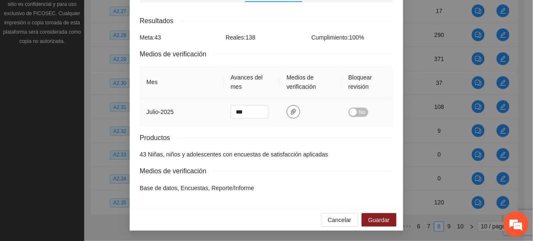
click at [290, 111] on icon "paper-clip" at bounding box center [293, 112] width 7 height 7
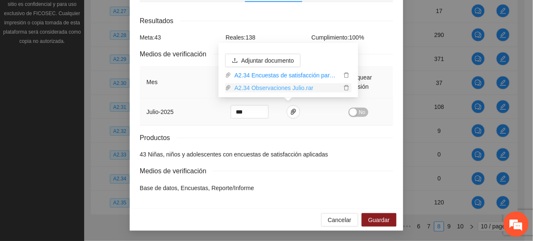
click at [277, 86] on link "A2.34 Observaciones Julio.rar" at bounding box center [286, 87] width 110 height 9
click at [149, 81] on th "Mes" at bounding box center [182, 82] width 84 height 32
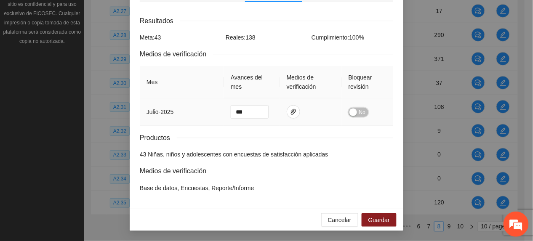
drag, startPoint x: 358, startPoint y: 109, endPoint x: 381, endPoint y: 169, distance: 64.8
click at [359, 109] on span "No" at bounding box center [362, 112] width 6 height 9
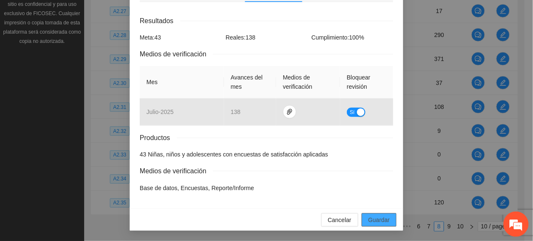
click at [374, 220] on span "Guardar" at bounding box center [378, 219] width 21 height 9
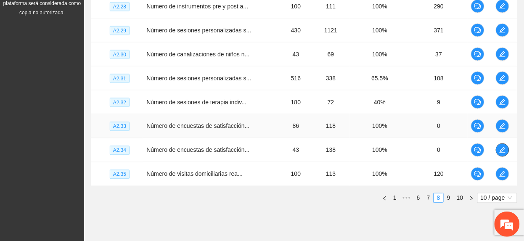
scroll to position [311, 0]
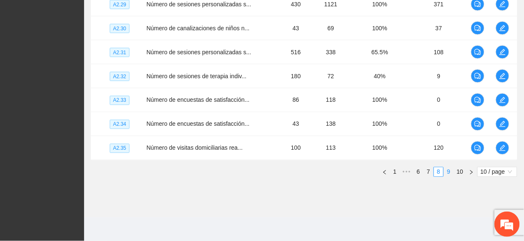
click at [447, 175] on link "9" at bounding box center [448, 171] width 9 height 9
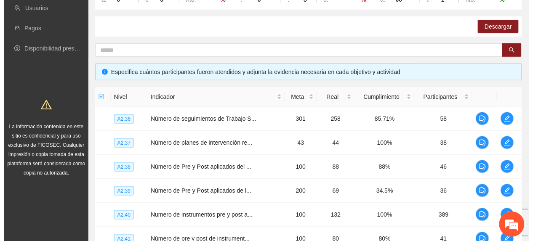
scroll to position [143, 0]
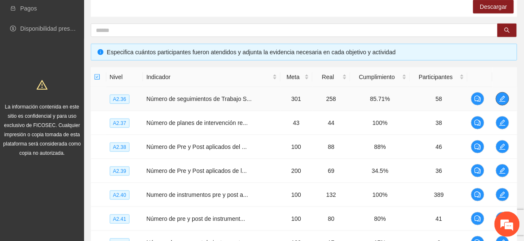
click at [503, 96] on icon "edit" at bounding box center [502, 98] width 7 height 7
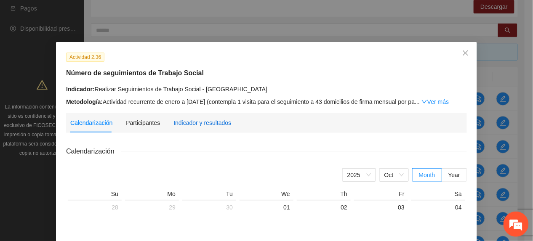
click at [201, 120] on div "Indicador y resultados" at bounding box center [202, 122] width 58 height 9
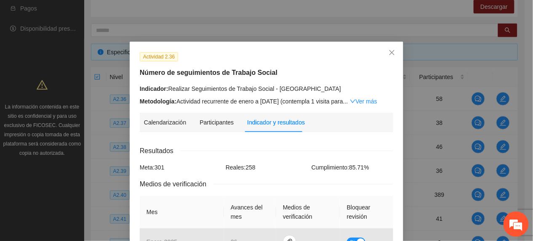
scroll to position [0, 0]
click at [370, 100] on link "Ver más" at bounding box center [363, 101] width 27 height 7
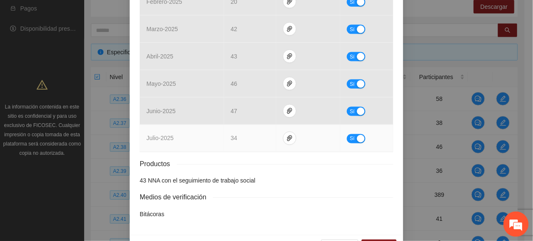
scroll to position [313, 0]
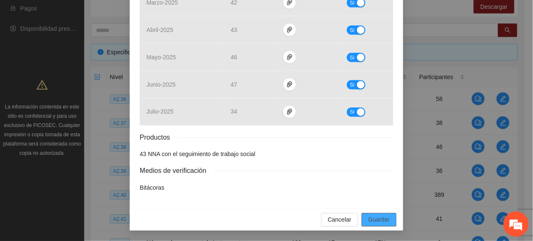
click at [377, 221] on span "Guardar" at bounding box center [378, 219] width 21 height 9
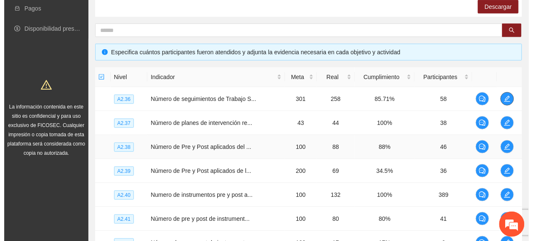
scroll to position [199, 0]
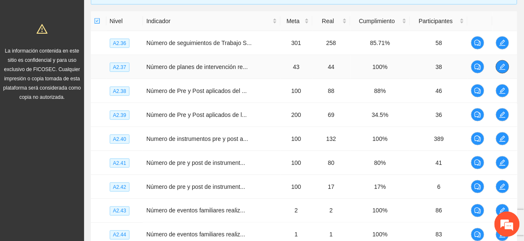
click at [502, 65] on icon "edit" at bounding box center [502, 67] width 7 height 7
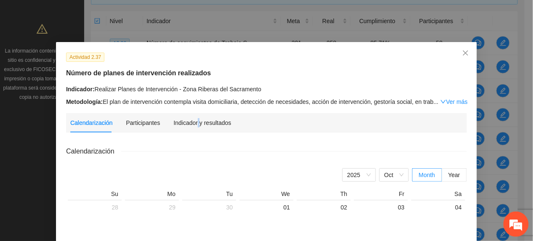
click at [193, 130] on div "Indicador y resultados" at bounding box center [202, 122] width 58 height 19
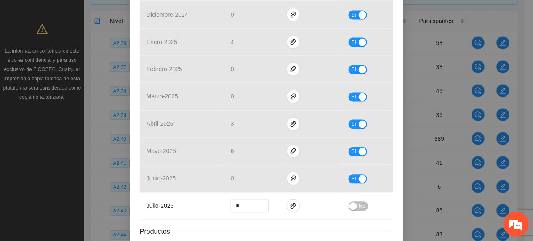
scroll to position [433, 0]
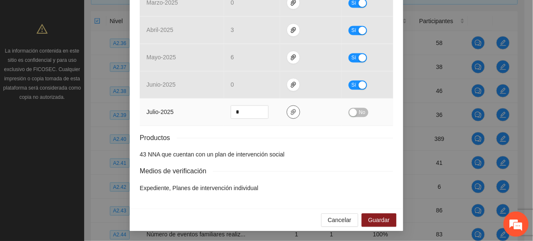
click at [290, 109] on icon "paper-clip" at bounding box center [293, 112] width 7 height 7
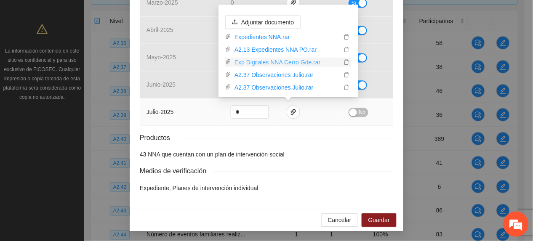
click at [275, 63] on link "Exp Digitales NNA Cerro Gde.rar" at bounding box center [286, 62] width 110 height 9
click at [268, 75] on link "A2.37 Observaciones Julio.rar" at bounding box center [286, 74] width 110 height 9
click at [252, 87] on link "A2.37 Observaciones Julio.rar" at bounding box center [286, 87] width 110 height 9
drag, startPoint x: 209, startPoint y: 153, endPoint x: 220, endPoint y: 150, distance: 10.5
click at [220, 150] on li "43 NNA que cuentan con un plan de intervención social" at bounding box center [266, 154] width 253 height 9
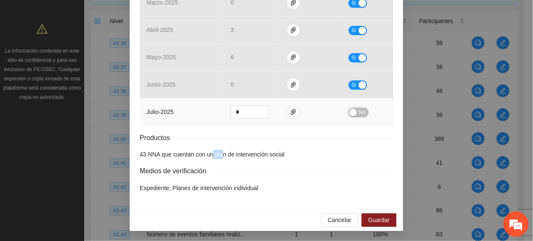
drag, startPoint x: 360, startPoint y: 114, endPoint x: 362, endPoint y: 120, distance: 6.5
click at [360, 113] on span "No" at bounding box center [362, 112] width 6 height 9
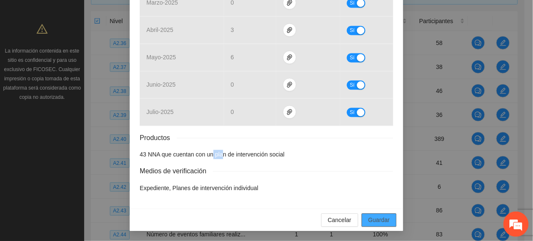
click at [382, 214] on button "Guardar" at bounding box center [378, 219] width 35 height 13
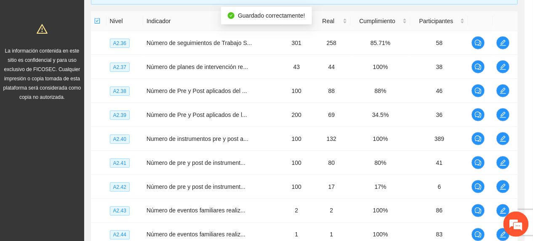
scroll to position [390, 0]
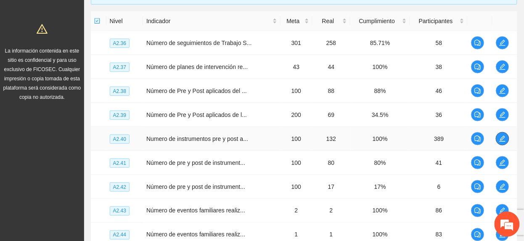
click at [501, 140] on icon "edit" at bounding box center [502, 138] width 7 height 7
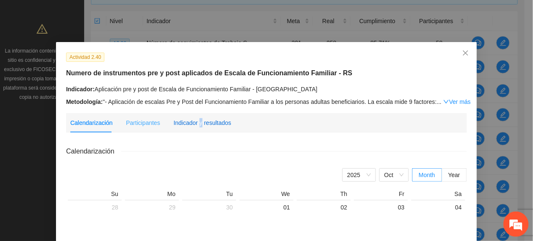
click at [195, 124] on div "Indicador y resultados" at bounding box center [202, 122] width 58 height 9
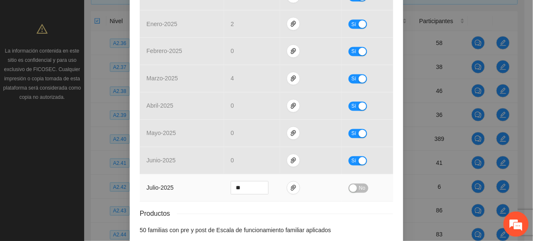
scroll to position [443, 0]
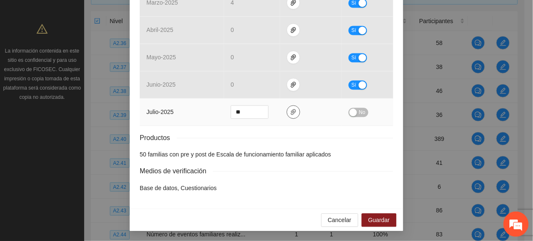
click at [290, 114] on icon "paper-clip" at bounding box center [293, 112] width 7 height 7
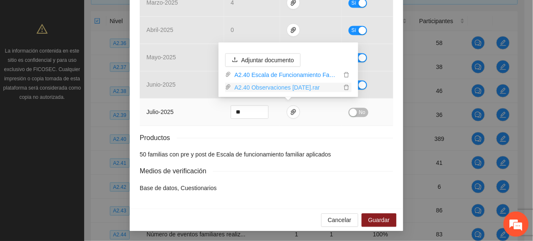
click at [266, 90] on link "A2.40 Observaciones [DATE].rar" at bounding box center [286, 87] width 110 height 9
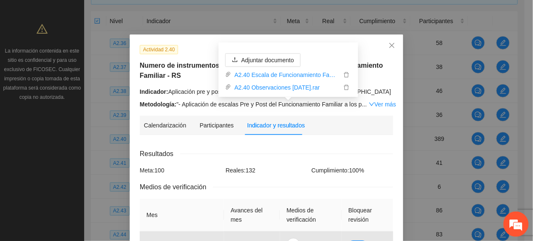
scroll to position [0, 0]
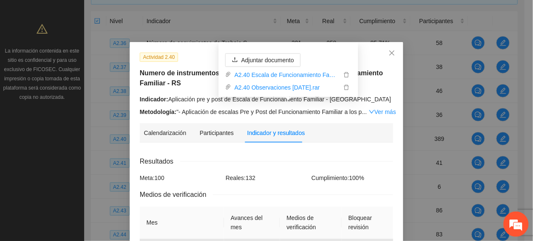
click at [176, 81] on h5 "Numero de instrumentos pre y post aplicados de Escala de Funcionamiento Familia…" at bounding box center [266, 78] width 253 height 20
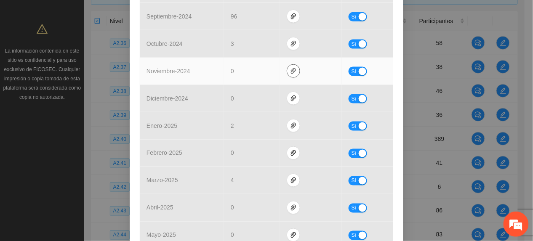
scroll to position [392, 0]
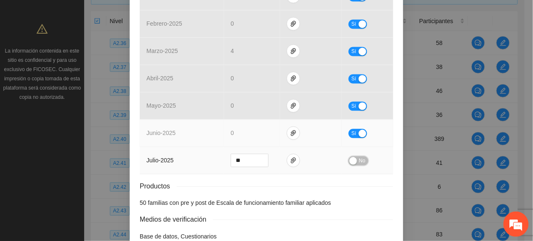
drag, startPoint x: 357, startPoint y: 165, endPoint x: 336, endPoint y: 143, distance: 30.3
click at [359, 165] on span "No" at bounding box center [362, 160] width 6 height 9
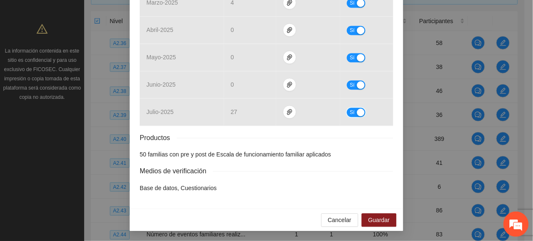
scroll to position [442, 0]
click at [387, 225] on button "Guardar" at bounding box center [378, 219] width 35 height 13
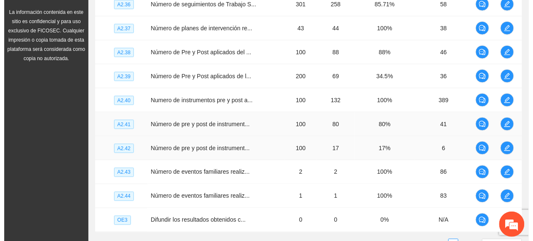
scroll to position [255, 0]
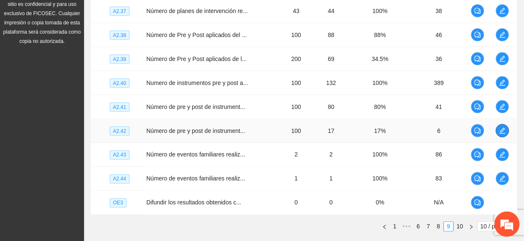
click at [502, 128] on icon "edit" at bounding box center [502, 130] width 7 height 7
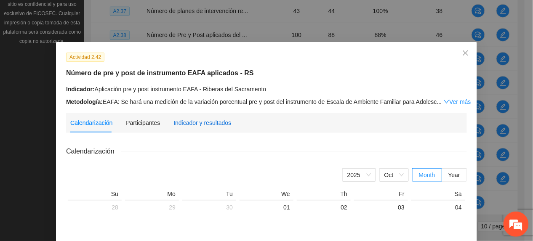
click at [188, 122] on div "Indicador y resultados" at bounding box center [202, 122] width 58 height 9
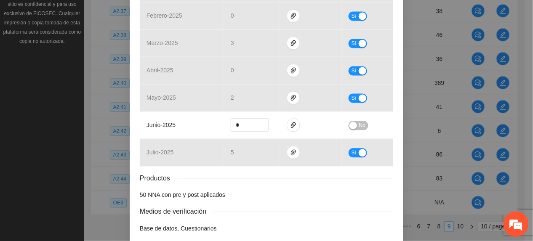
scroll to position [392, 0]
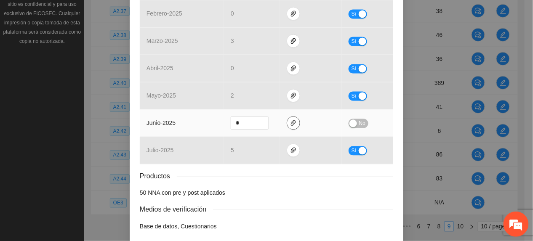
click at [290, 123] on icon "paper-clip" at bounding box center [293, 123] width 7 height 7
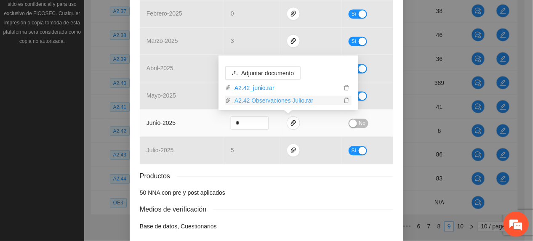
click at [263, 101] on link "A2.42 Observaciones Julio.rar" at bounding box center [286, 100] width 110 height 9
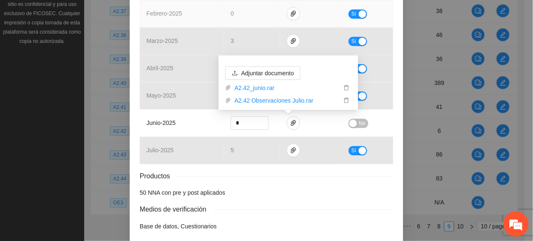
click at [270, 19] on td "0" at bounding box center [252, 13] width 56 height 27
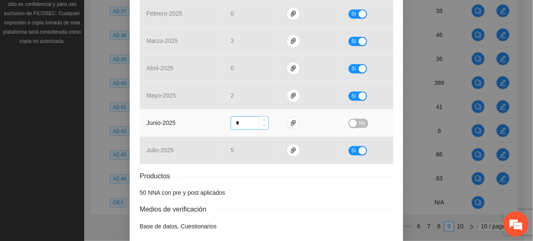
click at [262, 126] on icon "down" at bounding box center [263, 126] width 3 height 3
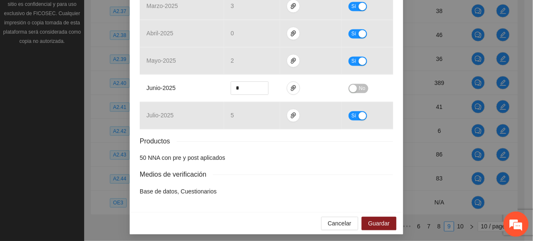
scroll to position [433, 0]
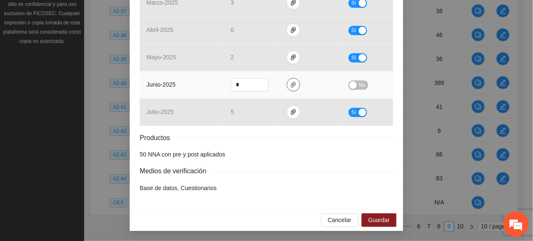
click at [291, 79] on button "button" at bounding box center [292, 84] width 13 height 13
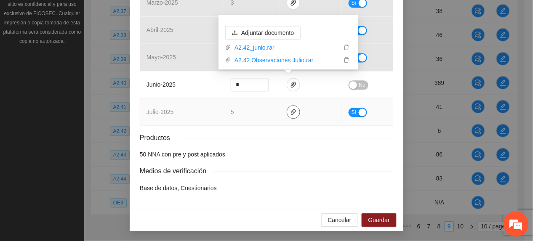
click at [290, 115] on button "button" at bounding box center [292, 111] width 13 height 13
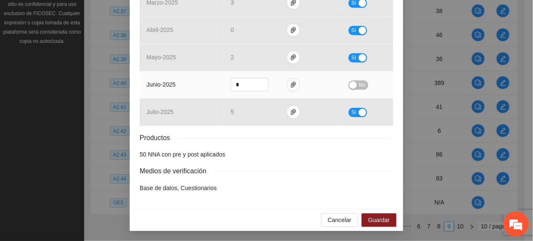
drag, startPoint x: 204, startPoint y: 91, endPoint x: 289, endPoint y: 88, distance: 85.4
click at [204, 90] on td "junio - 2025" at bounding box center [182, 84] width 84 height 27
click at [261, 81] on span "up" at bounding box center [263, 82] width 5 height 5
type input "*"
click at [261, 81] on span "up" at bounding box center [263, 82] width 5 height 5
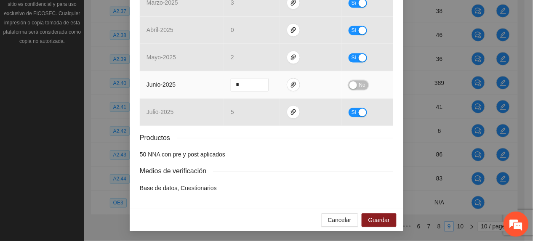
drag, startPoint x: 352, startPoint y: 84, endPoint x: 348, endPoint y: 131, distance: 47.3
click at [353, 85] on button "No" at bounding box center [358, 84] width 20 height 9
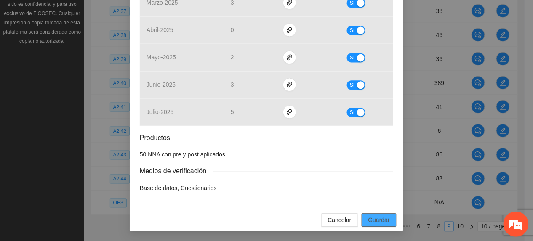
click at [377, 214] on button "Guardar" at bounding box center [378, 219] width 35 height 13
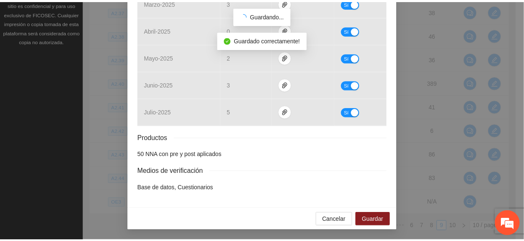
scroll to position [390, 0]
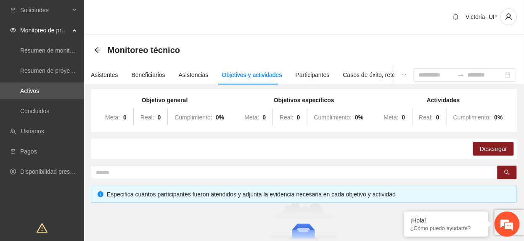
click at [96, 53] on icon "arrow-left" at bounding box center [97, 50] width 7 height 7
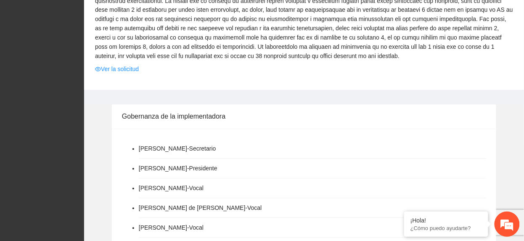
scroll to position [392, 0]
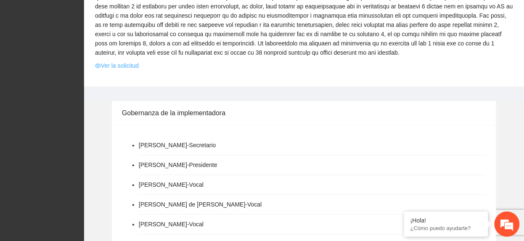
click at [110, 61] on link "Ver la solicitud" at bounding box center [117, 65] width 44 height 9
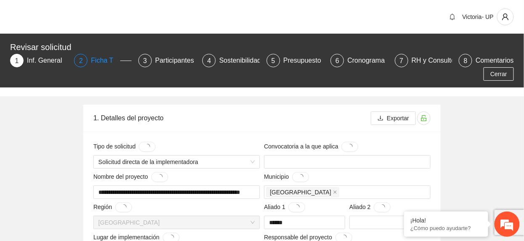
click at [99, 61] on div "Ficha T" at bounding box center [105, 60] width 29 height 13
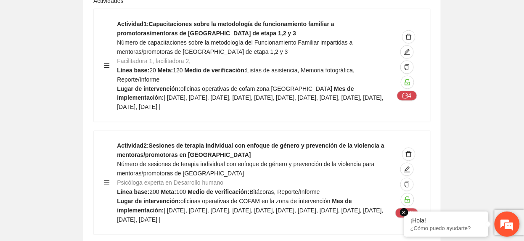
scroll to position [3477, 0]
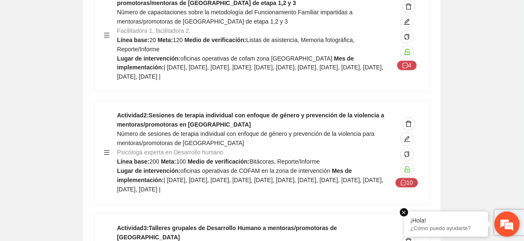
click at [405, 214] on em at bounding box center [404, 212] width 8 height 8
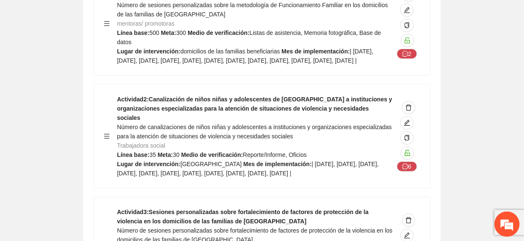
scroll to position [7571, 0]
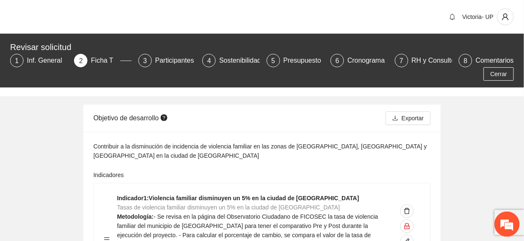
scroll to position [392, 0]
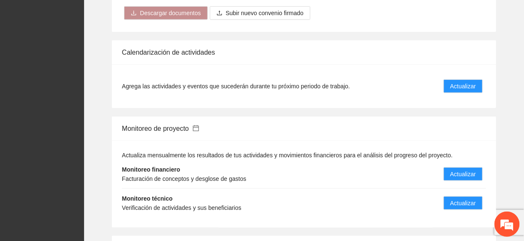
scroll to position [1065, 0]
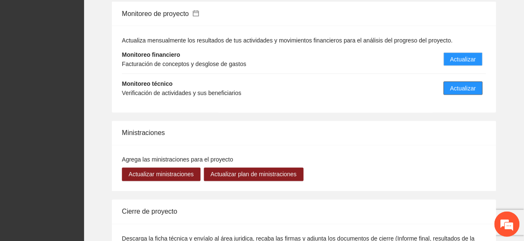
click at [464, 84] on span "Actualizar" at bounding box center [463, 88] width 26 height 9
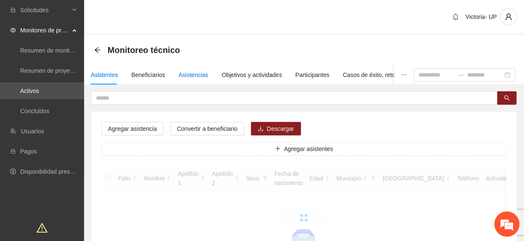
click at [183, 74] on div "Asistencias" at bounding box center [194, 74] width 30 height 9
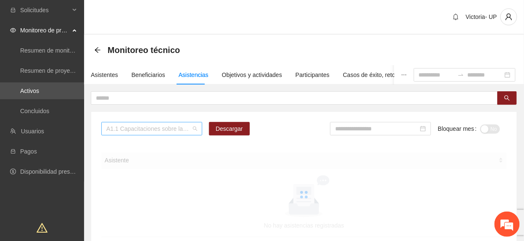
click at [150, 126] on span "A1.1 Capacitaciones sobre la metodología de funcionamiento familiar a promotora…" at bounding box center [151, 128] width 91 height 13
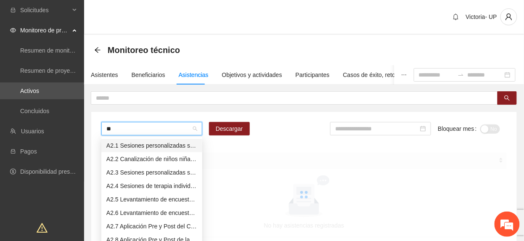
type input "***"
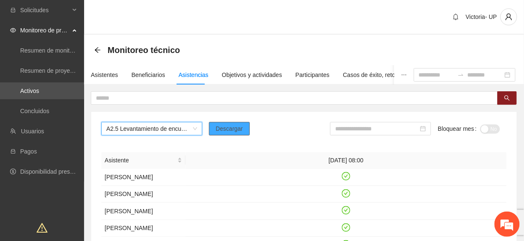
click at [228, 135] on button "Descargar" at bounding box center [229, 128] width 41 height 13
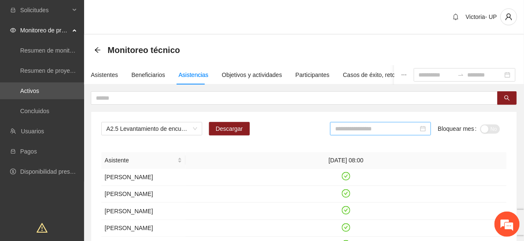
click at [400, 135] on div at bounding box center [380, 128] width 101 height 13
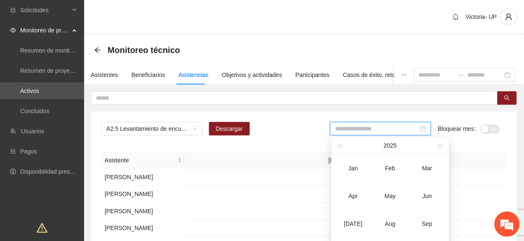
click at [392, 129] on input at bounding box center [376, 128] width 83 height 9
drag, startPoint x: 348, startPoint y: 228, endPoint x: 409, endPoint y: 185, distance: 74.1
click at [349, 228] on div "Jul" at bounding box center [353, 224] width 25 height 10
type input "*******"
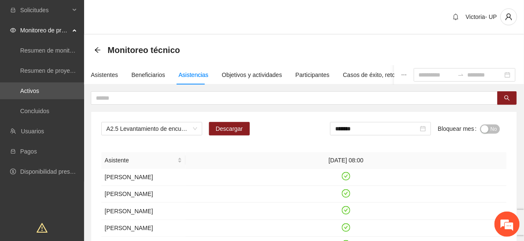
click at [494, 127] on span "No" at bounding box center [494, 129] width 6 height 9
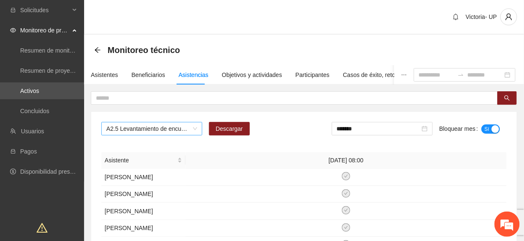
click at [159, 132] on span "A2.5 Levantamiento de encuestas de satisfacción para personas adultas en Punta …" at bounding box center [151, 128] width 91 height 13
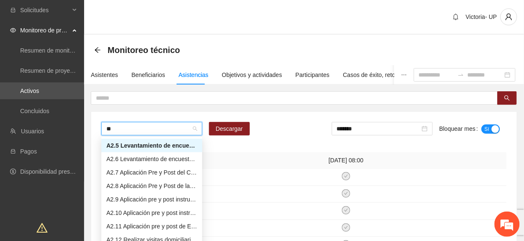
scroll to position [54, 0]
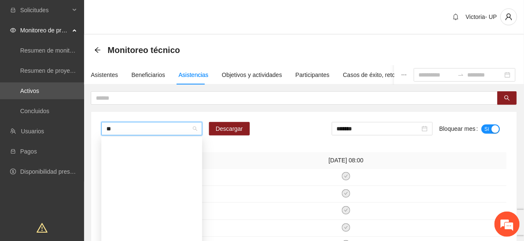
type input "***"
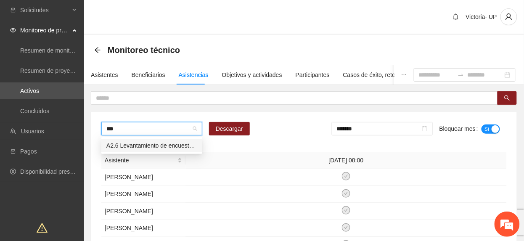
scroll to position [0, 0]
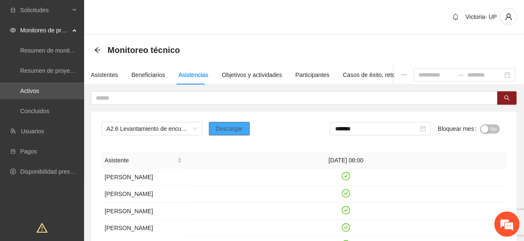
click at [244, 125] on button "Descargar" at bounding box center [229, 128] width 41 height 13
click at [495, 132] on span "No" at bounding box center [494, 129] width 6 height 9
click at [154, 140] on div "A2.6 Levantamiento de encuestas de satisfacción para niños, niñas y adolescente…" at bounding box center [303, 132] width 405 height 20
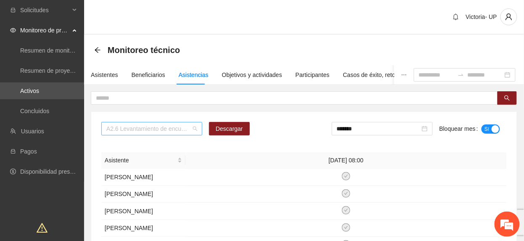
click at [152, 127] on span "A2.6 Levantamiento de encuestas de satisfacción para niños, niñas y adolescente…" at bounding box center [151, 128] width 91 height 13
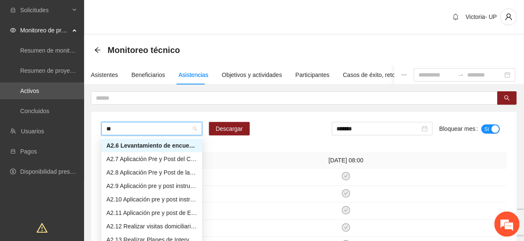
scroll to position [67, 0]
type input "***"
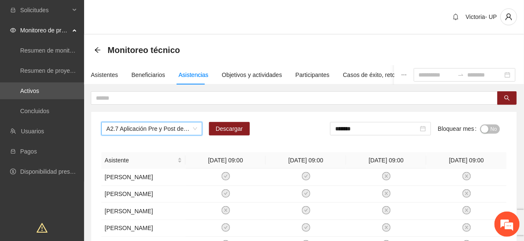
click at [488, 131] on button "No" at bounding box center [490, 129] width 20 height 9
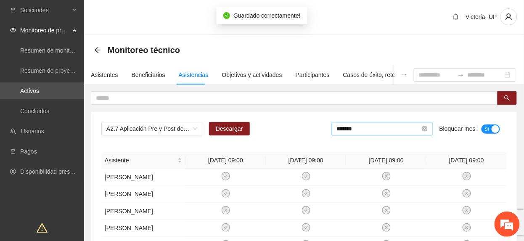
click at [397, 130] on input "*******" at bounding box center [378, 128] width 83 height 9
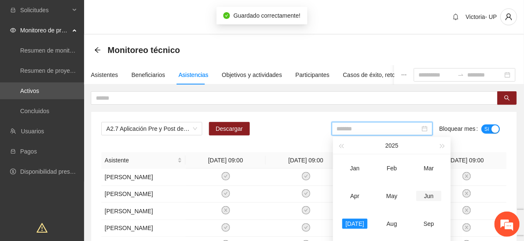
click at [431, 203] on td "Jun" at bounding box center [429, 196] width 37 height 28
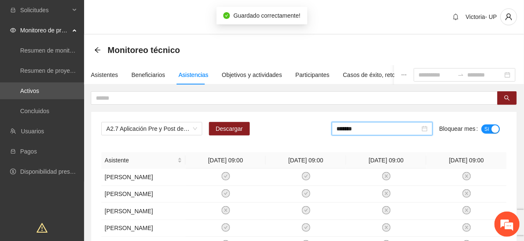
drag, startPoint x: 403, startPoint y: 128, endPoint x: 403, endPoint y: 135, distance: 7.2
click at [403, 134] on div "*******" at bounding box center [382, 128] width 101 height 13
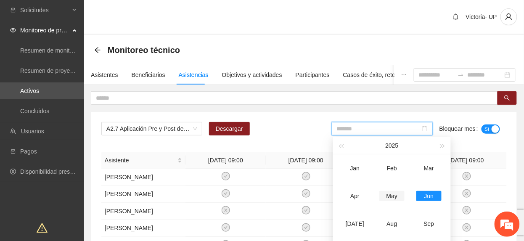
click at [396, 198] on div "May" at bounding box center [391, 196] width 25 height 10
type input "*******"
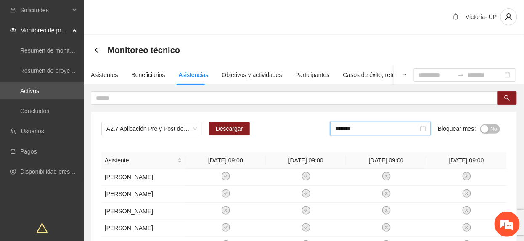
click at [483, 130] on div "button" at bounding box center [485, 129] width 8 height 8
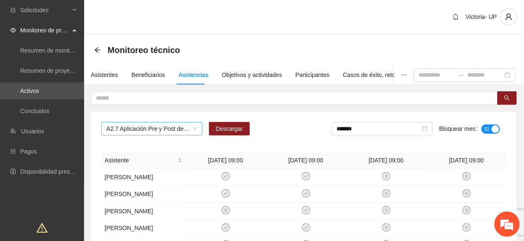
click at [167, 125] on span "A2.7 Aplicación Pre y Post del Cuestionario de Capacidades y Dificultades a NNA…" at bounding box center [151, 128] width 91 height 13
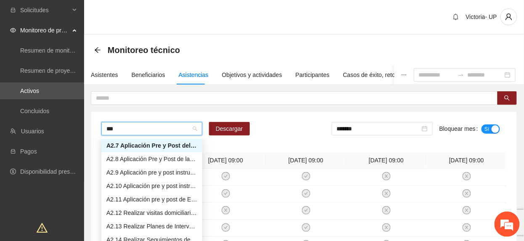
scroll to position [40, 0]
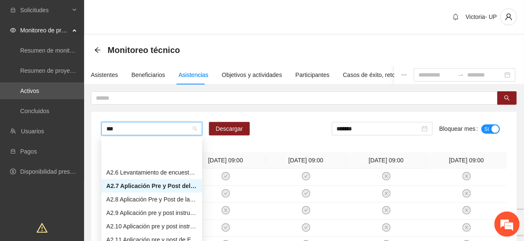
type input "****"
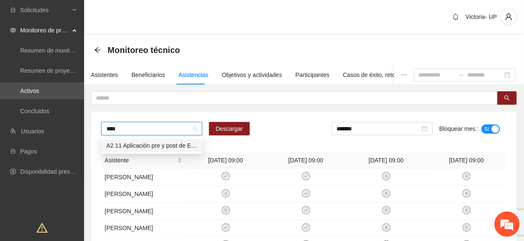
scroll to position [0, 0]
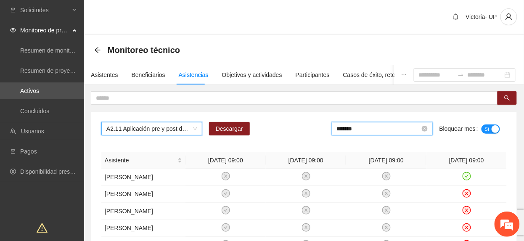
click at [359, 130] on input "*******" at bounding box center [378, 128] width 83 height 9
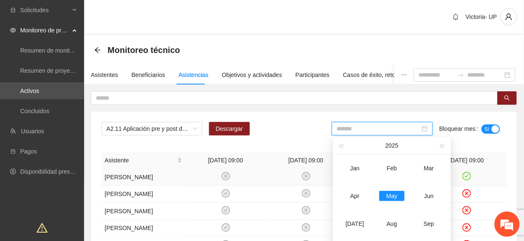
drag, startPoint x: 355, startPoint y: 217, endPoint x: 415, endPoint y: 172, distance: 74.5
click at [355, 218] on td "Jul" at bounding box center [354, 224] width 37 height 28
type input "*******"
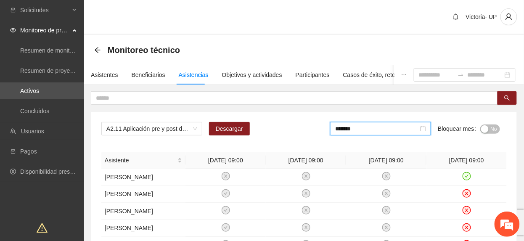
click at [491, 133] on span "No" at bounding box center [494, 129] width 6 height 9
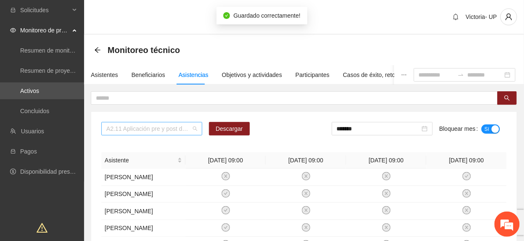
click at [147, 125] on span "A2.11 Aplicación pre y post de Escala de Funcionamiento Familiar - Punta Oriente" at bounding box center [151, 128] width 91 height 13
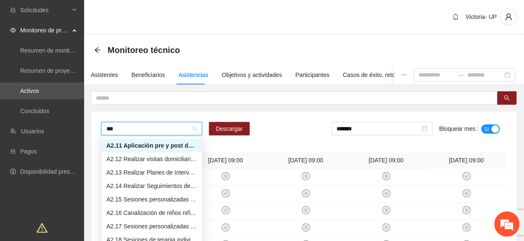
scroll to position [27, 0]
type input "****"
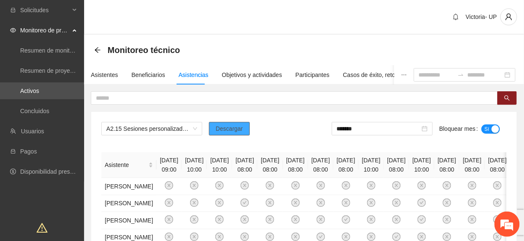
click at [233, 134] on button "Descargar" at bounding box center [229, 128] width 41 height 13
drag, startPoint x: 238, startPoint y: 139, endPoint x: 248, endPoint y: 138, distance: 10.5
click at [238, 140] on div "A2.15 Sesiones personalizadas sobre la metodología de Funcionamiento Familiar e…" at bounding box center [303, 132] width 405 height 20
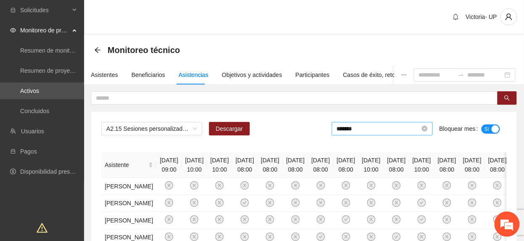
click at [367, 129] on input "*******" at bounding box center [378, 128] width 83 height 9
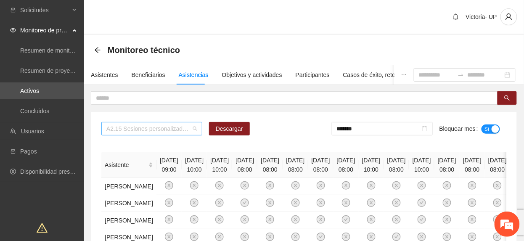
click at [179, 129] on span "A2.15 Sesiones personalizadas sobre la metodología de Funcionamiento Familiar e…" at bounding box center [151, 128] width 91 height 13
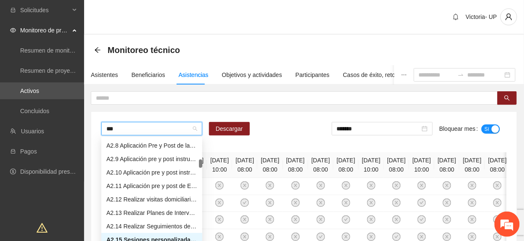
scroll to position [40, 0]
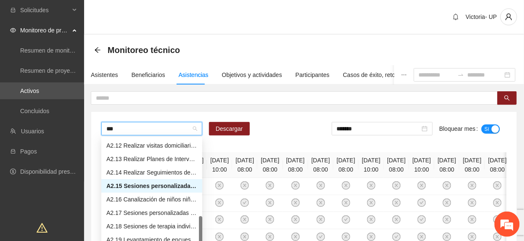
type input "****"
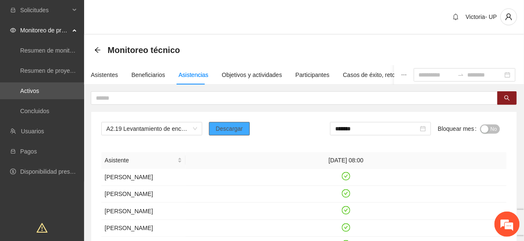
click at [220, 133] on span "Descargar" at bounding box center [229, 128] width 27 height 9
click at [492, 127] on span "No" at bounding box center [494, 129] width 6 height 9
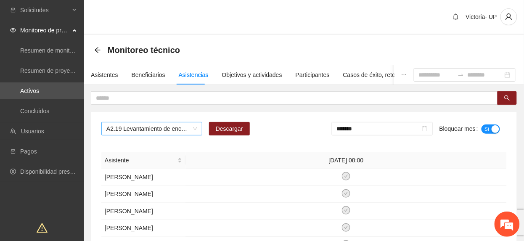
drag, startPoint x: 137, startPoint y: 128, endPoint x: 136, endPoint y: 135, distance: 7.2
click at [140, 133] on span "A2.19 Levantamiento de encuestas de satisfacción para niños, niñas y adolescent…" at bounding box center [151, 128] width 91 height 13
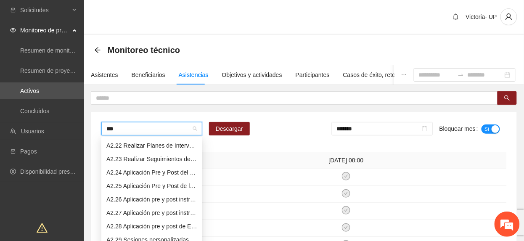
scroll to position [40, 0]
type input "****"
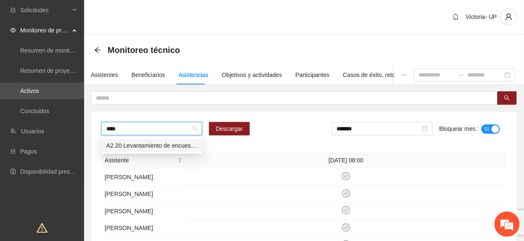
scroll to position [0, 0]
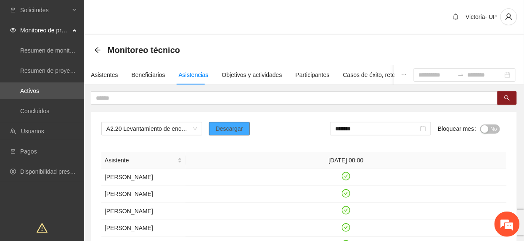
click at [234, 134] on button "Descargar" at bounding box center [229, 128] width 41 height 13
click at [236, 39] on div "Monitoreo técnico" at bounding box center [304, 50] width 440 height 30
click at [495, 132] on span "No" at bounding box center [494, 129] width 6 height 9
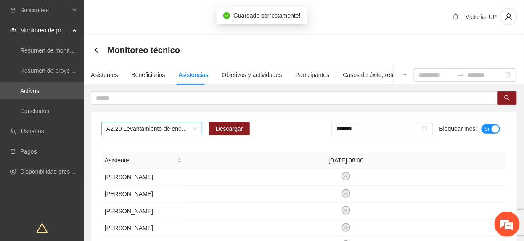
click at [181, 130] on span "A2.20 Levantamiento de encuestas de satisfacción pra personas adultas en Vistas…" at bounding box center [151, 128] width 91 height 13
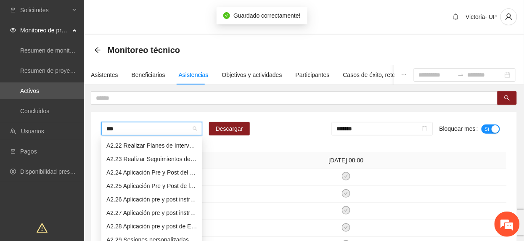
scroll to position [13, 0]
type input "****"
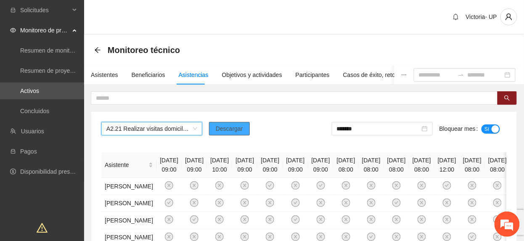
click at [237, 129] on span "Descargar" at bounding box center [229, 128] width 27 height 9
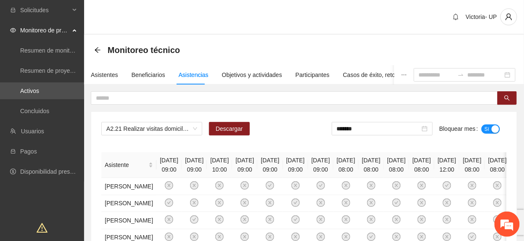
drag, startPoint x: 251, startPoint y: 50, endPoint x: 243, endPoint y: 55, distance: 9.4
click at [249, 51] on div "Monitoreo técnico" at bounding box center [304, 50] width 420 height 17
drag, startPoint x: 349, startPoint y: 126, endPoint x: 379, endPoint y: 145, distance: 35.5
click at [351, 127] on input "*******" at bounding box center [378, 128] width 83 height 9
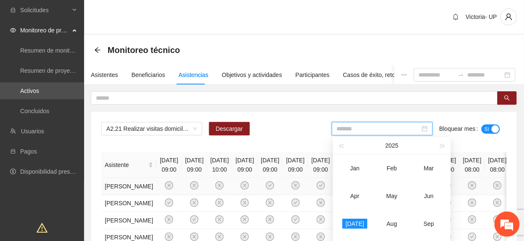
click at [392, 204] on td "May" at bounding box center [392, 196] width 37 height 28
type input "*******"
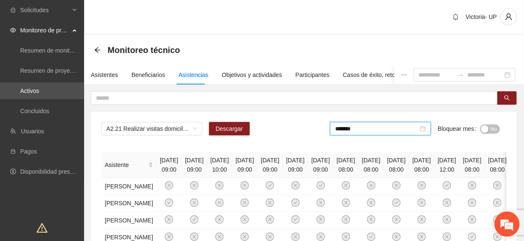
click at [490, 127] on button "No" at bounding box center [490, 129] width 20 height 9
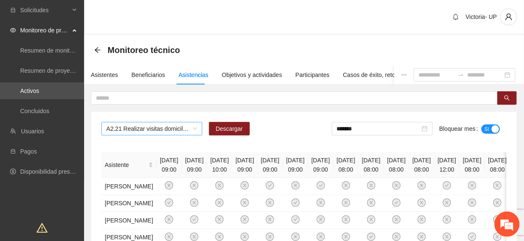
click at [167, 129] on span "A2.21 Realizar visitas domiciliarias - Zona Vistas Cerro Grande" at bounding box center [151, 128] width 91 height 13
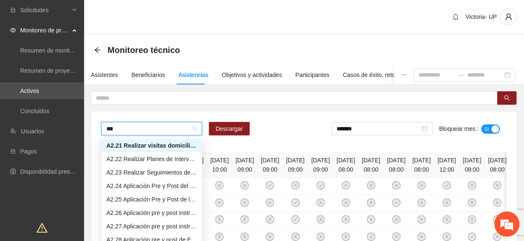
scroll to position [27, 0]
type input "****"
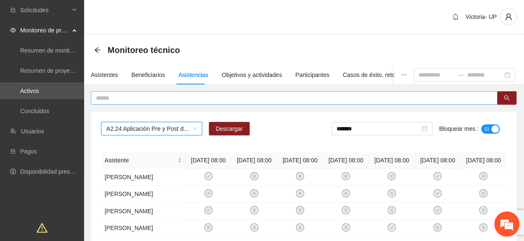
drag, startPoint x: 224, startPoint y: 103, endPoint x: 229, endPoint y: 99, distance: 6.3
click at [226, 101] on span at bounding box center [294, 97] width 407 height 13
click at [229, 99] on input "text" at bounding box center [291, 97] width 390 height 9
type input "**********"
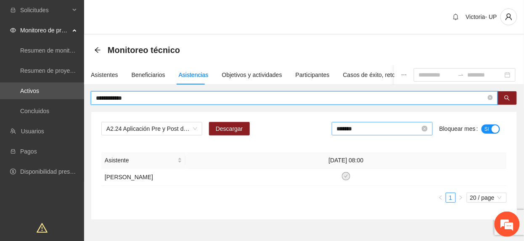
click at [389, 125] on input "*******" at bounding box center [378, 128] width 83 height 9
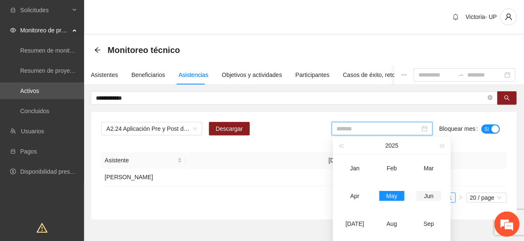
click at [428, 196] on div "Jun" at bounding box center [428, 196] width 25 height 10
type input "*******"
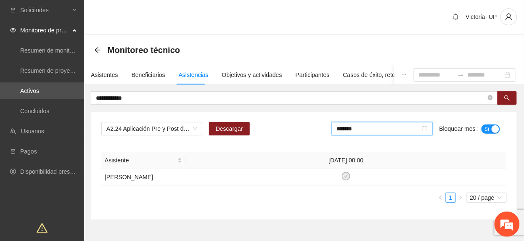
click at [488, 131] on span "Sí" at bounding box center [487, 129] width 5 height 9
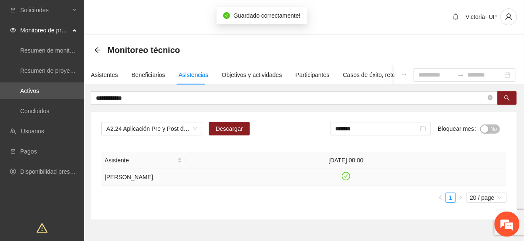
click at [347, 178] on icon "check-circle" at bounding box center [346, 176] width 8 height 8
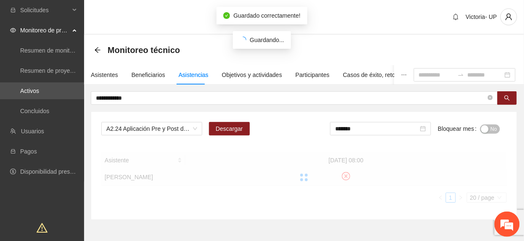
click at [493, 128] on span "No" at bounding box center [494, 129] width 6 height 9
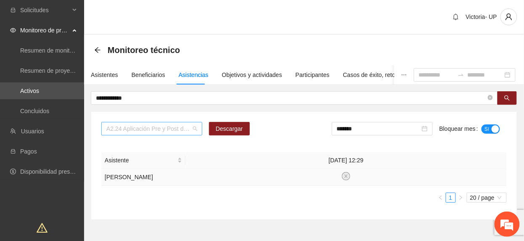
click at [167, 133] on span "A2.24 Aplicación Pre y Post del Cuestionario de Capacidades y Dificultades a NN…" at bounding box center [151, 128] width 91 height 13
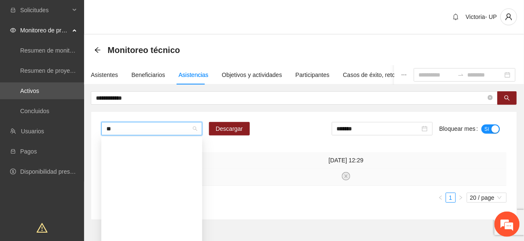
scroll to position [40, 0]
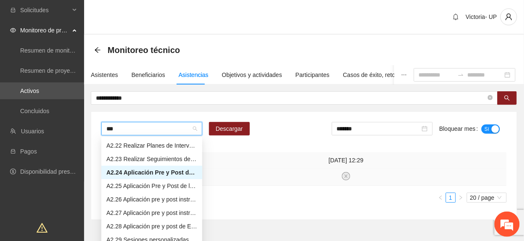
type input "****"
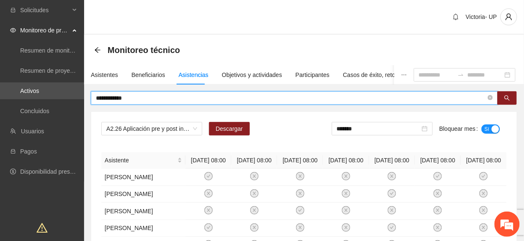
click at [162, 96] on input "**********" at bounding box center [291, 97] width 390 height 9
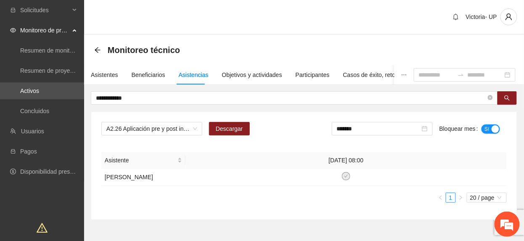
drag, startPoint x: 489, startPoint y: 125, endPoint x: 445, endPoint y: 140, distance: 46.7
click at [489, 127] on span "Sí" at bounding box center [487, 129] width 5 height 9
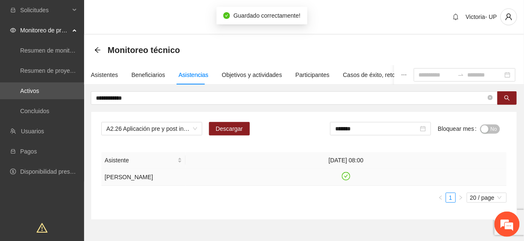
click at [349, 180] on icon "check-circle" at bounding box center [346, 176] width 8 height 8
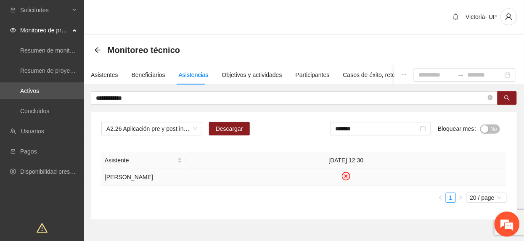
click at [492, 132] on span "No" at bounding box center [494, 129] width 6 height 9
click at [180, 128] on span "A2.26 Aplicación pre y post instrumento APGAR - Vistas Cerro Grande" at bounding box center [151, 128] width 91 height 13
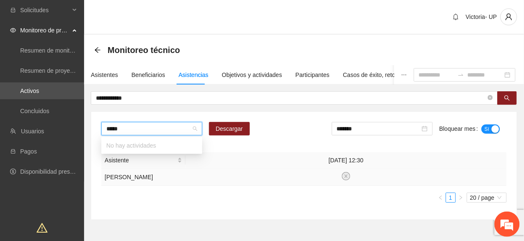
type input "****"
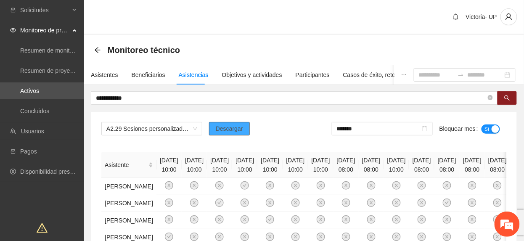
click at [237, 126] on span "Descargar" at bounding box center [229, 128] width 27 height 9
drag, startPoint x: 187, startPoint y: 149, endPoint x: 197, endPoint y: 145, distance: 10.5
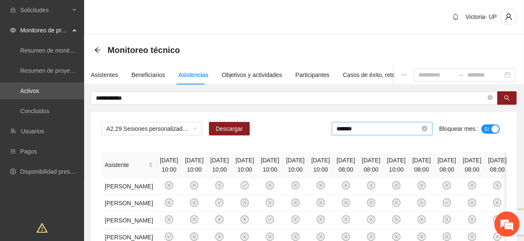
drag, startPoint x: 395, startPoint y: 125, endPoint x: 397, endPoint y: 131, distance: 6.6
click at [395, 127] on input "*******" at bounding box center [378, 128] width 83 height 9
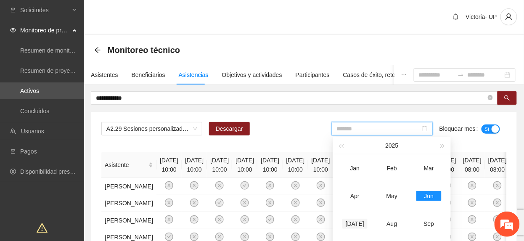
click at [361, 222] on div "Jul" at bounding box center [354, 224] width 25 height 10
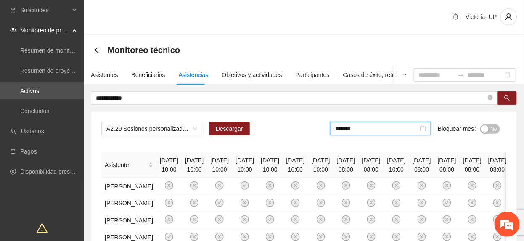
click at [493, 128] on span "No" at bounding box center [494, 129] width 6 height 9
click at [381, 130] on input "*******" at bounding box center [378, 128] width 83 height 9
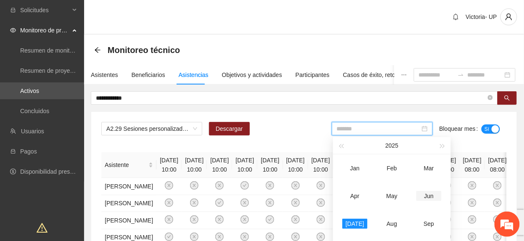
click at [427, 199] on div "Jun" at bounding box center [428, 196] width 25 height 10
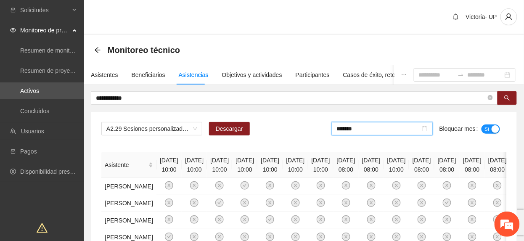
drag, startPoint x: 373, startPoint y: 129, endPoint x: 414, endPoint y: 188, distance: 72.1
click at [375, 132] on input "*******" at bounding box center [378, 128] width 83 height 9
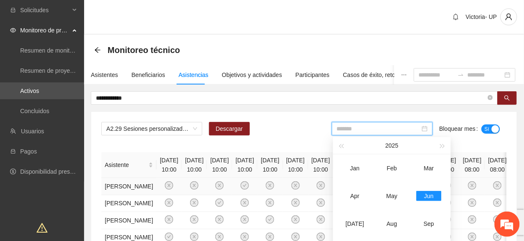
drag, startPoint x: 401, startPoint y: 202, endPoint x: 464, endPoint y: 197, distance: 62.4
click at [404, 200] on td "May" at bounding box center [392, 196] width 37 height 28
type input "*******"
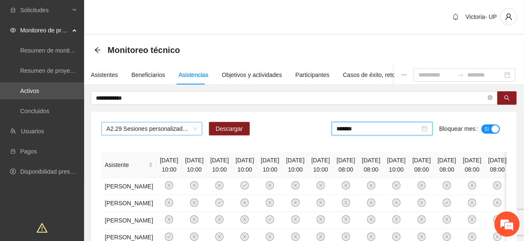
click at [183, 134] on span "A2.29 Sesiones personalizadas sobre la metodología de Funcionamiento Familiar e…" at bounding box center [151, 128] width 91 height 13
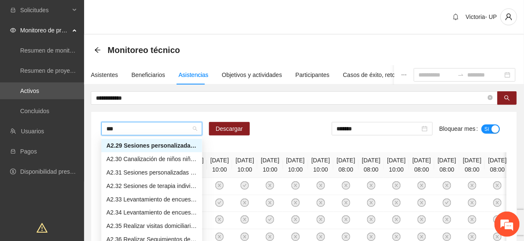
scroll to position [37, 0]
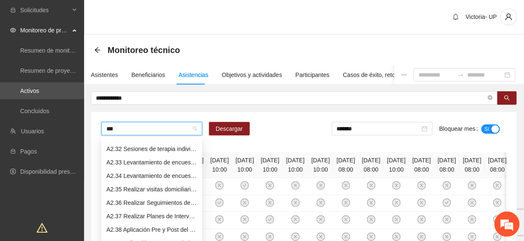
type input "****"
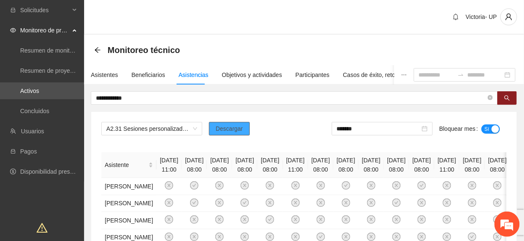
click at [214, 130] on button "Descargar" at bounding box center [229, 128] width 41 height 13
drag, startPoint x: 228, startPoint y: 147, endPoint x: 243, endPoint y: 147, distance: 15.1
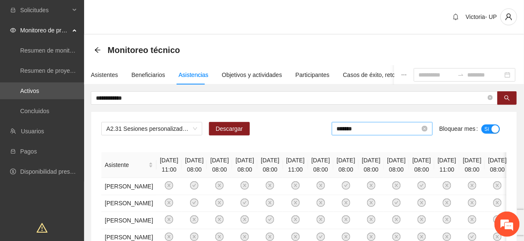
click at [383, 125] on input "*******" at bounding box center [378, 128] width 83 height 9
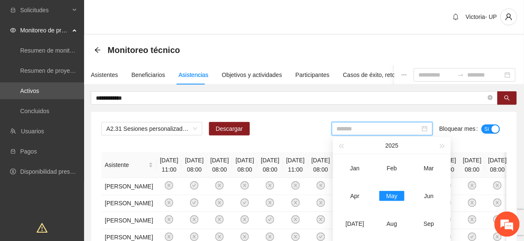
drag, startPoint x: 427, startPoint y: 198, endPoint x: 461, endPoint y: 154, distance: 56.3
click at [427, 197] on div "Jun" at bounding box center [428, 196] width 25 height 10
type input "*******"
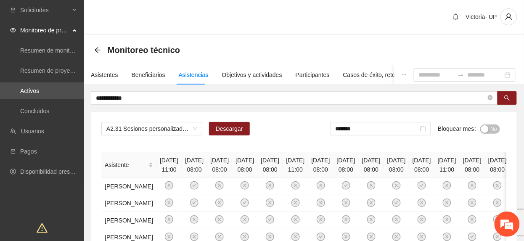
click at [493, 130] on span "No" at bounding box center [494, 129] width 6 height 9
drag, startPoint x: 133, startPoint y: 135, endPoint x: 125, endPoint y: 136, distance: 8.2
click at [129, 135] on div "A2.31 Sesiones personalizadas sobre fortalecimiento de factores de protección d…" at bounding box center [151, 128] width 101 height 13
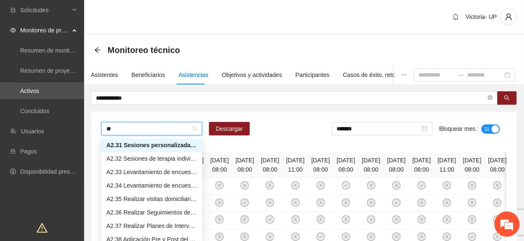
scroll to position [360, 0]
type input "****"
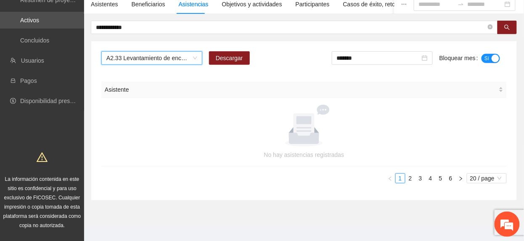
scroll to position [81, 0]
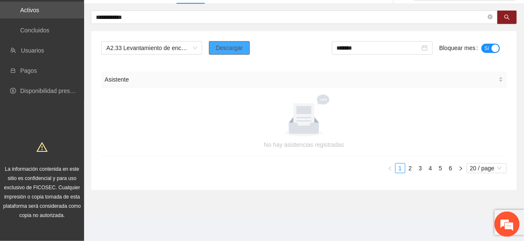
click at [219, 46] on span "Descargar" at bounding box center [229, 47] width 27 height 9
click at [413, 46] on input "*******" at bounding box center [378, 47] width 83 height 9
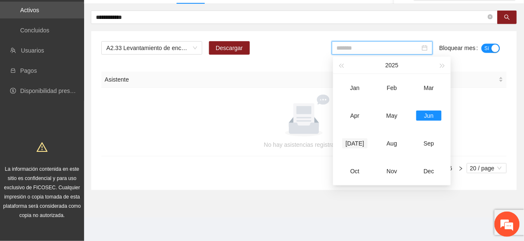
click at [354, 136] on td "Jul" at bounding box center [354, 144] width 37 height 28
type input "*******"
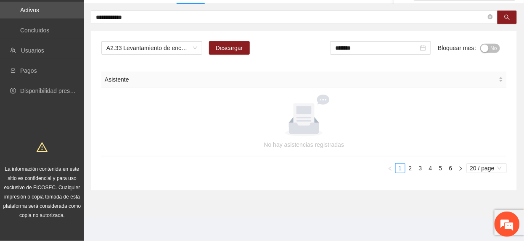
click at [493, 47] on span "No" at bounding box center [494, 48] width 6 height 9
click at [122, 48] on span "A2.33 Levantamiento de encuestas de satisfacción para personas adultas en Riber…" at bounding box center [151, 48] width 91 height 13
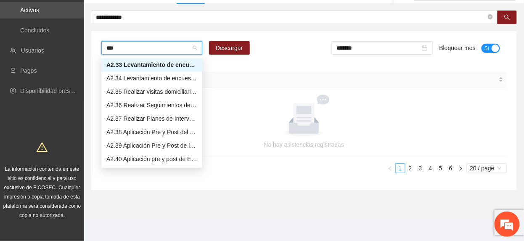
scroll to position [40, 0]
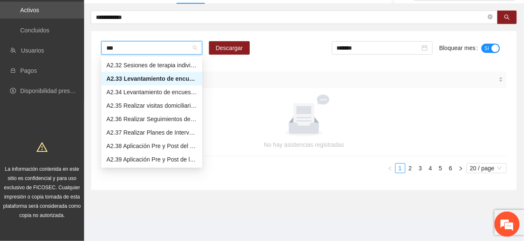
type input "****"
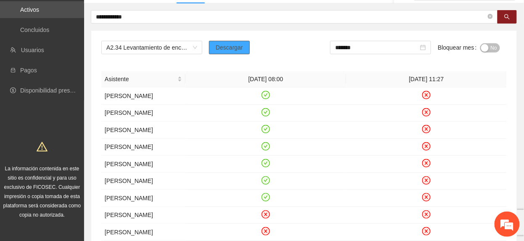
click at [233, 44] on button "Descargar" at bounding box center [229, 47] width 41 height 13
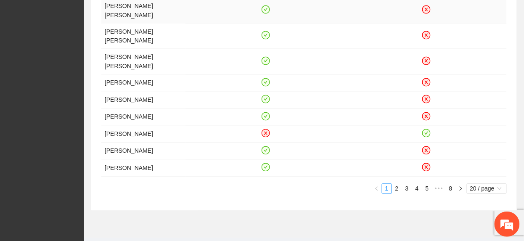
scroll to position [81, 0]
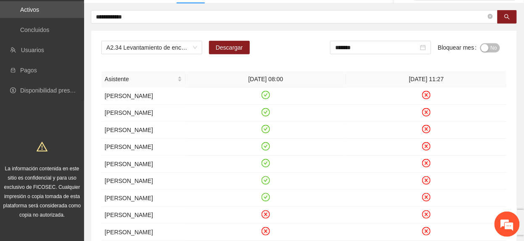
click at [491, 48] on span "No" at bounding box center [494, 47] width 6 height 9
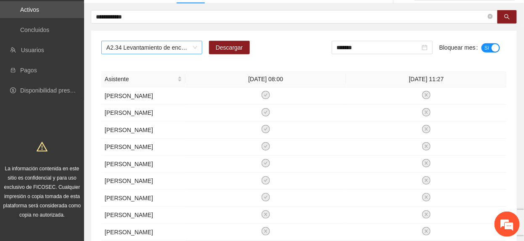
click at [165, 50] on span "A2.34 Levantamiento de encuestas de satisfacción para niños, niñas y adolescent…" at bounding box center [151, 47] width 91 height 13
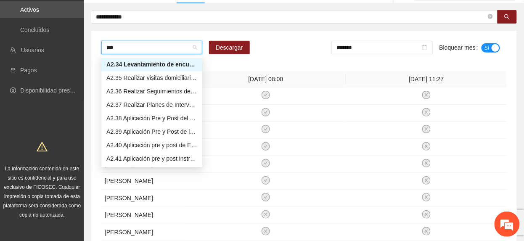
scroll to position [40, 0]
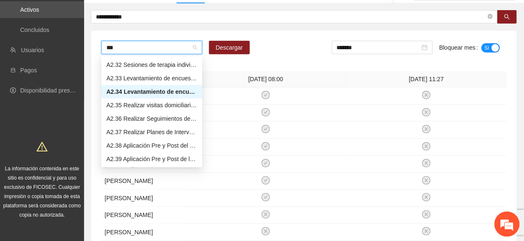
type input "****"
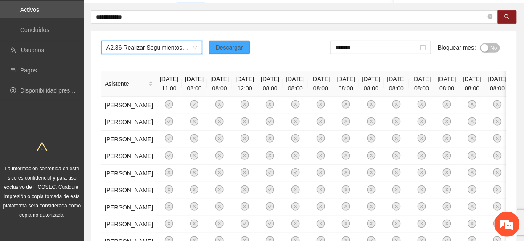
click at [211, 50] on button "Descargar" at bounding box center [229, 47] width 41 height 13
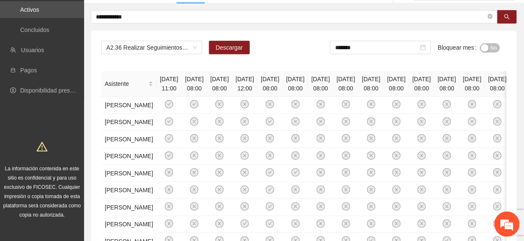
drag, startPoint x: 489, startPoint y: 46, endPoint x: 493, endPoint y: 47, distance: 4.4
click at [490, 46] on button "No" at bounding box center [490, 47] width 20 height 9
click at [160, 46] on span "A2.36 Realizar Seguimientos de Trabajo Social - Zona Riberas del Sacramento" at bounding box center [151, 47] width 91 height 13
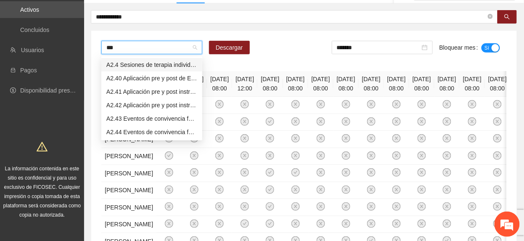
type input "****"
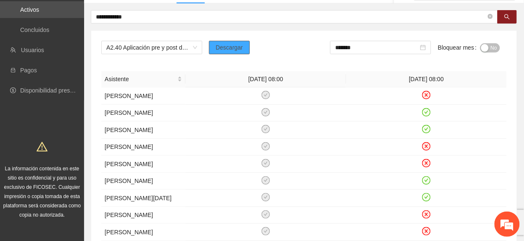
click at [238, 51] on span "Descargar" at bounding box center [229, 47] width 27 height 9
drag, startPoint x: 484, startPoint y: 45, endPoint x: 473, endPoint y: 49, distance: 11.9
click at [485, 45] on div "button" at bounding box center [485, 48] width 8 height 8
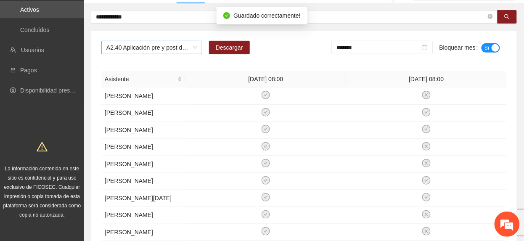
click at [163, 49] on span "A2.40 Aplicación pre y post de Escala de Funcionamiento Familiar - Riberas del …" at bounding box center [151, 47] width 91 height 13
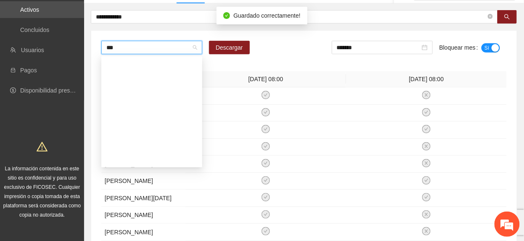
type input "****"
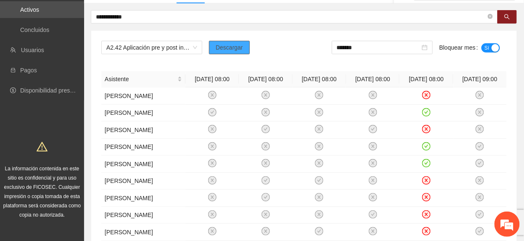
click at [242, 48] on button "Descargar" at bounding box center [229, 47] width 41 height 13
drag, startPoint x: 233, startPoint y: 73, endPoint x: 268, endPoint y: 67, distance: 35.3
click at [234, 74] on th "02/09/2024 08:00" at bounding box center [211, 79] width 53 height 16
drag, startPoint x: 411, startPoint y: 49, endPoint x: 411, endPoint y: 76, distance: 27.3
click at [411, 49] on input "*******" at bounding box center [378, 47] width 83 height 9
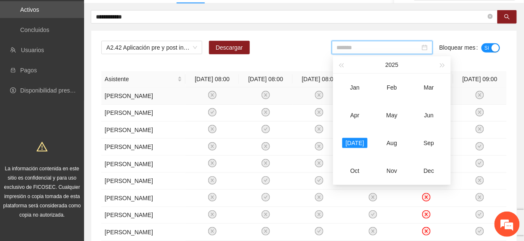
drag, startPoint x: 416, startPoint y: 115, endPoint x: 421, endPoint y: 108, distance: 9.0
click at [419, 114] on td "Jun" at bounding box center [429, 115] width 37 height 28
type input "*******"
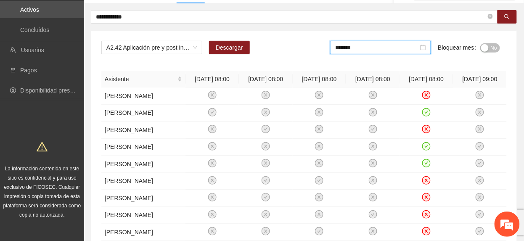
click at [492, 46] on span "No" at bounding box center [494, 47] width 6 height 9
